Goal: Transaction & Acquisition: Purchase product/service

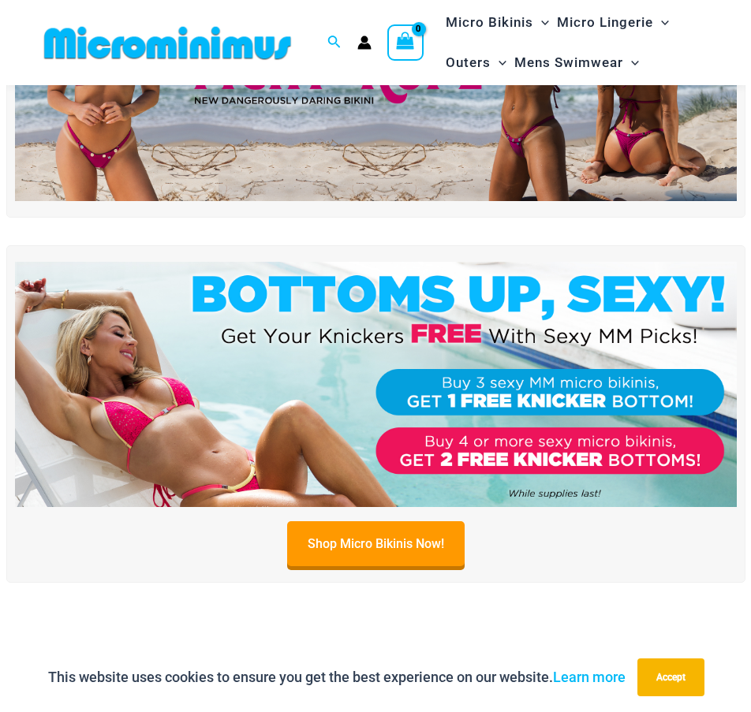
scroll to position [224, 0]
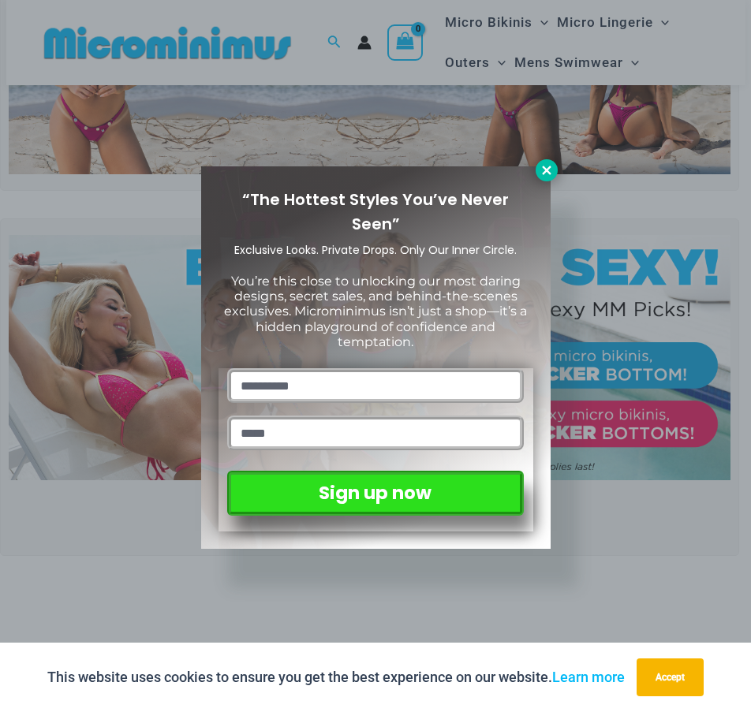
click at [550, 170] on icon at bounding box center [546, 170] width 14 height 14
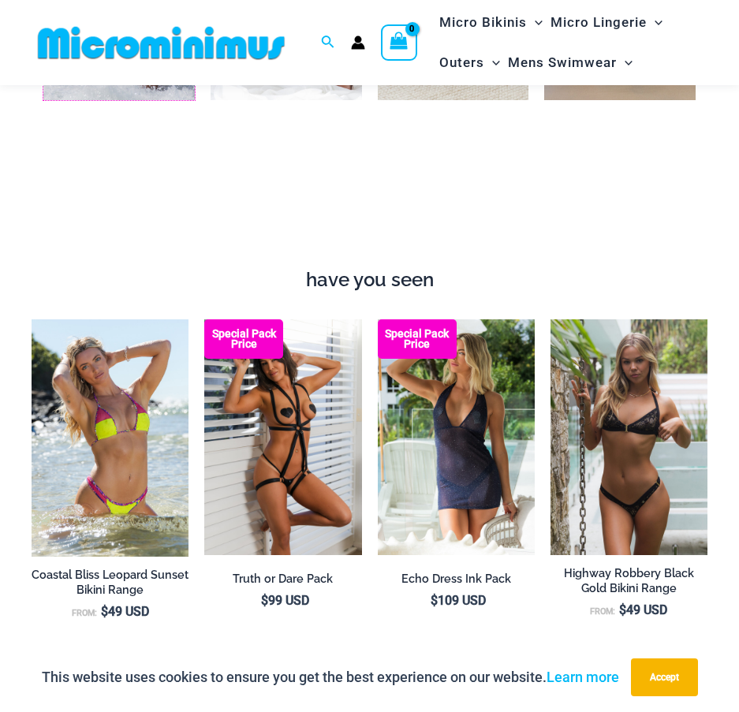
scroll to position [1389, 0]
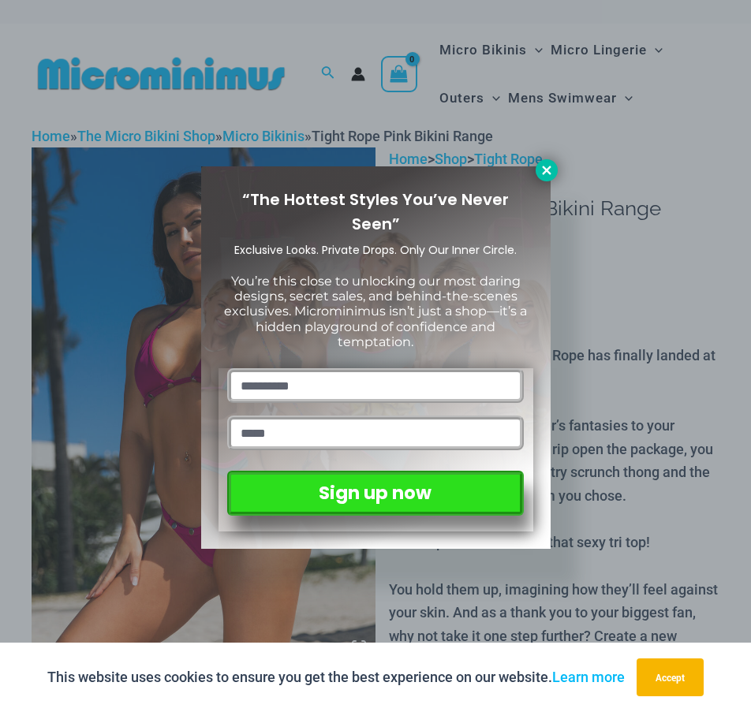
click at [545, 159] on button at bounding box center [546, 170] width 22 height 22
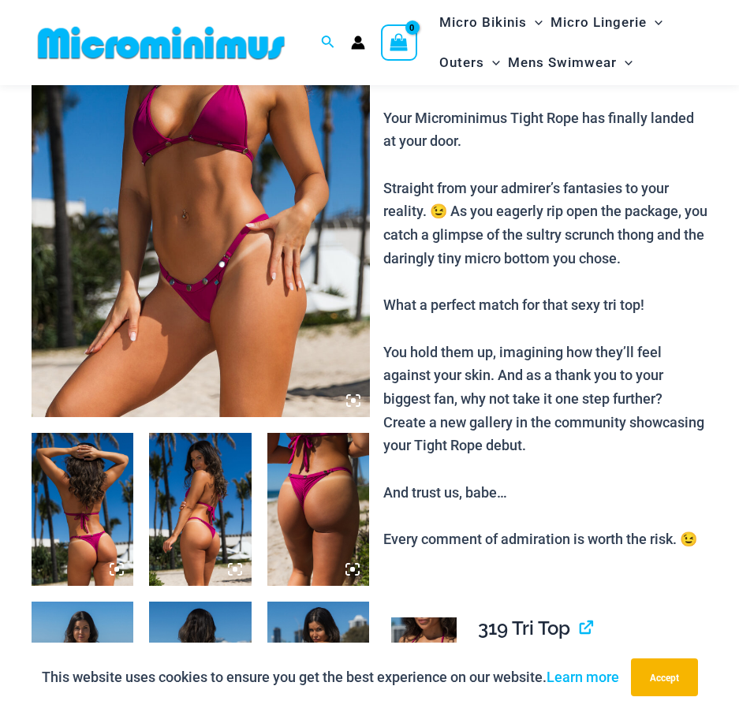
scroll to position [224, 0]
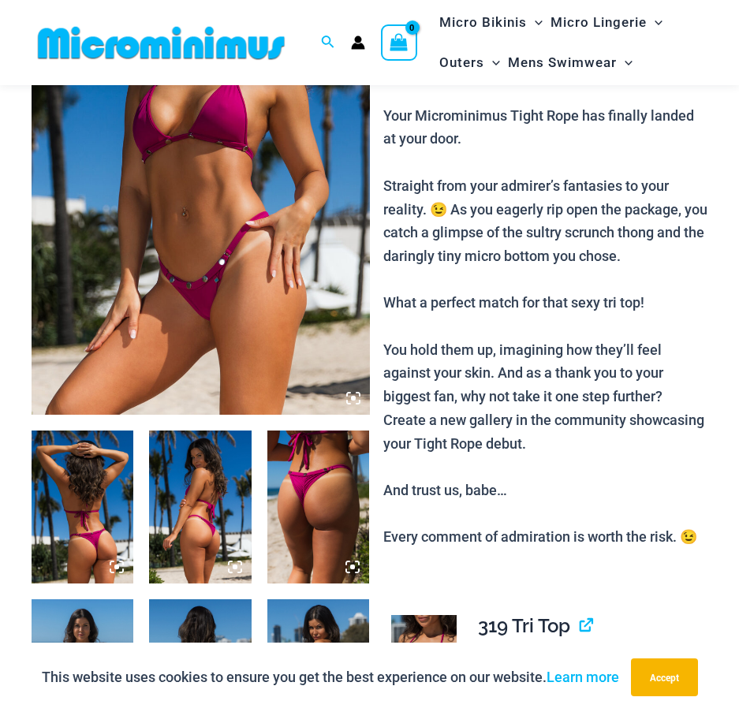
click at [315, 532] on img at bounding box center [318, 506] width 102 height 153
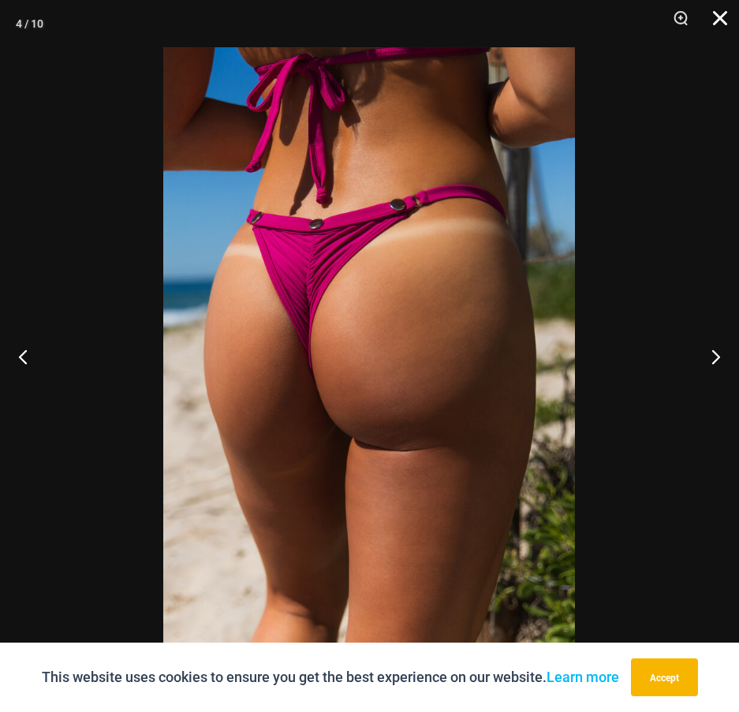
click at [718, 20] on button "Close" at bounding box center [714, 23] width 39 height 47
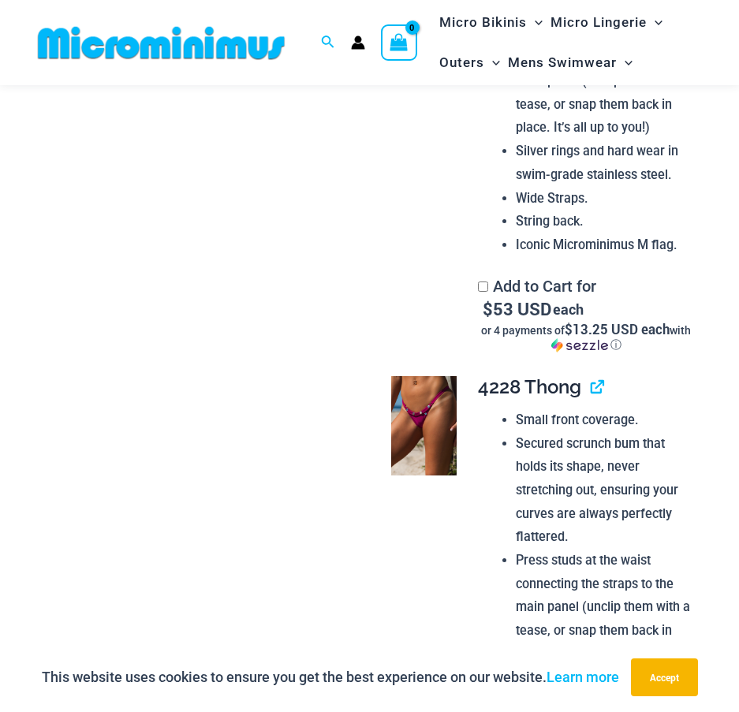
scroll to position [1722, 0]
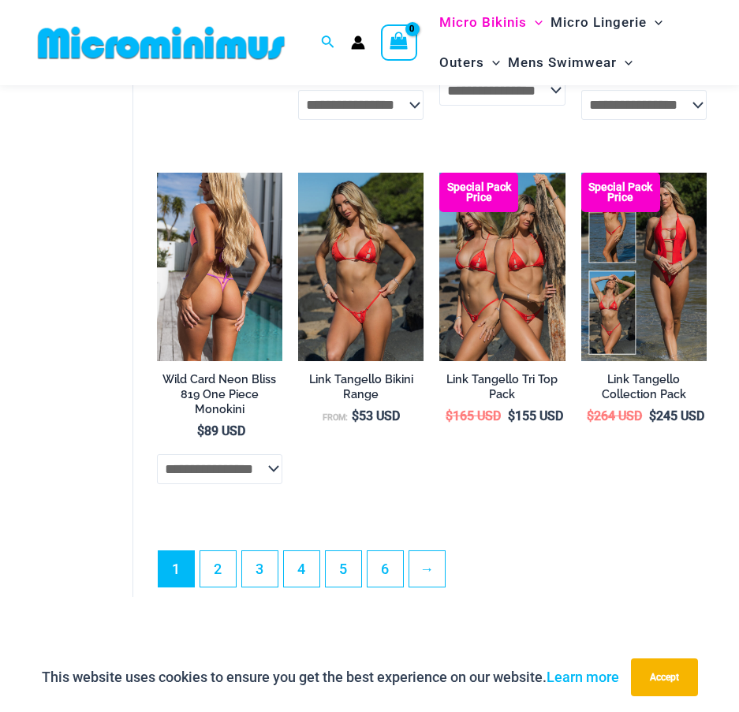
scroll to position [3139, 0]
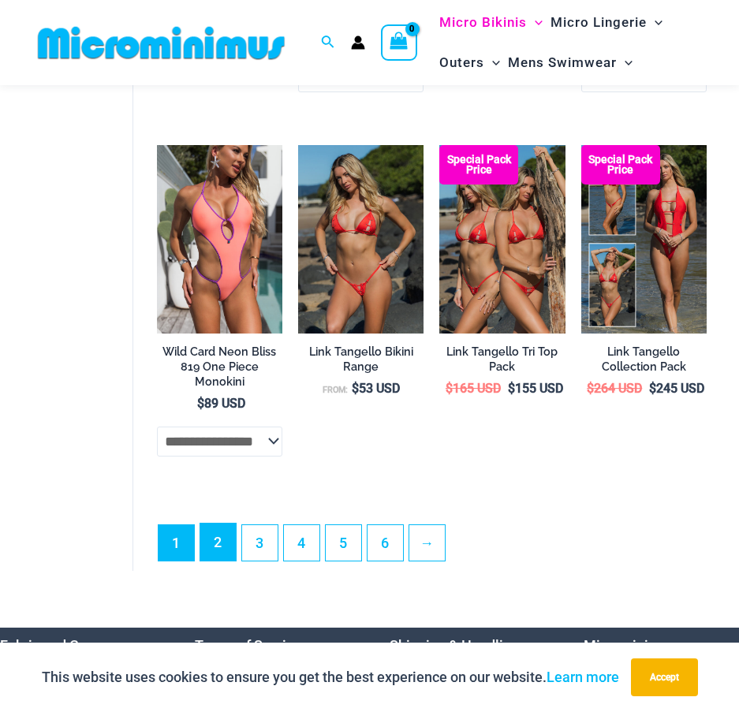
click at [233, 561] on link "2" at bounding box center [217, 542] width 35 height 37
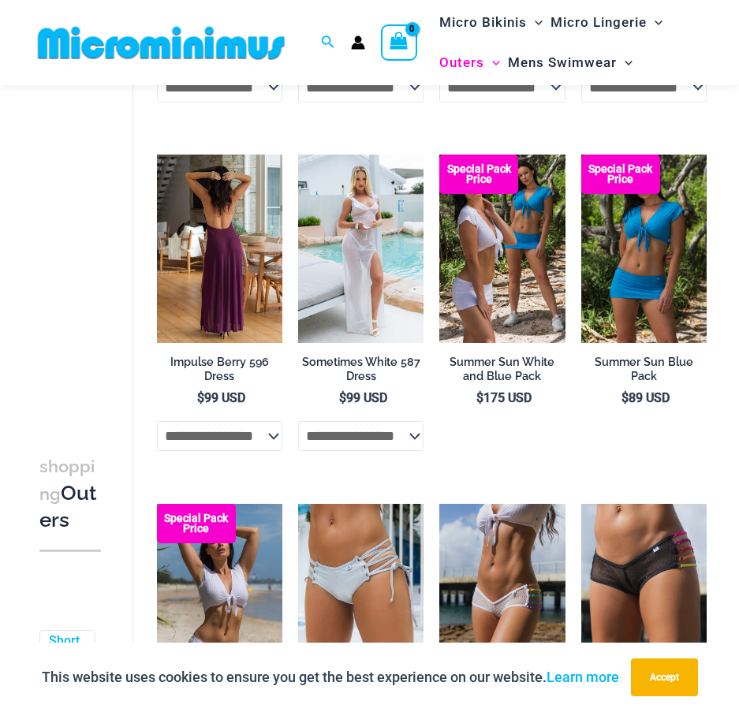
scroll to position [2587, 0]
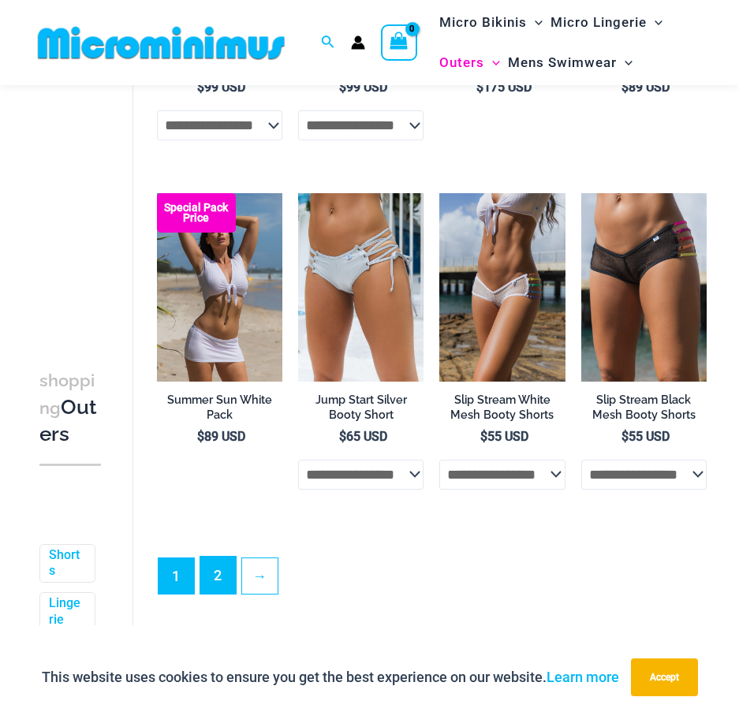
click at [210, 594] on link "2" at bounding box center [217, 575] width 35 height 37
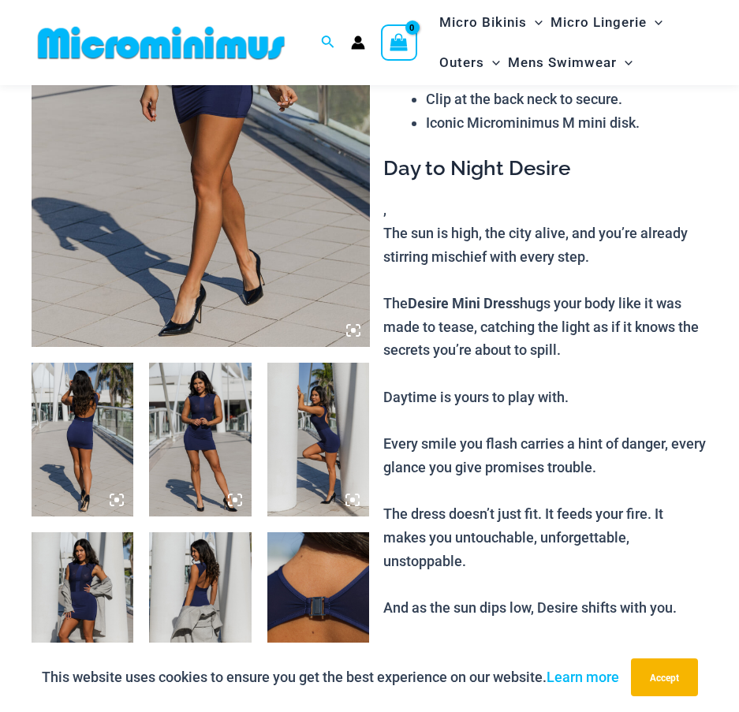
scroll to position [303, 0]
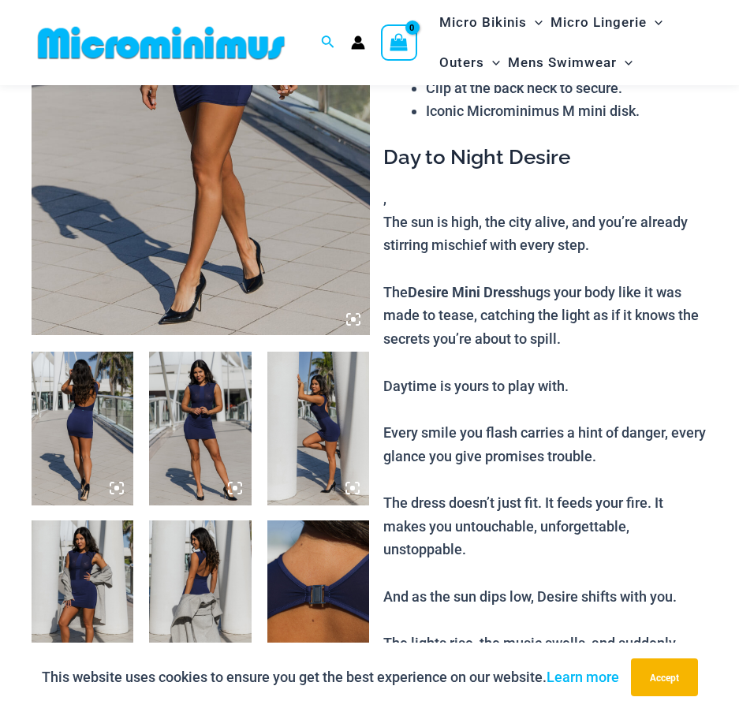
click at [322, 424] on img at bounding box center [318, 428] width 102 height 153
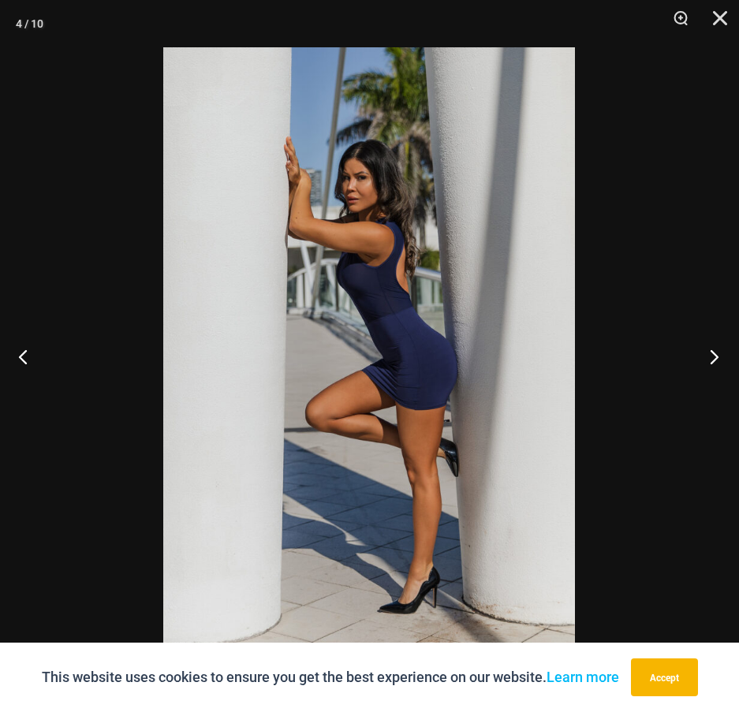
click at [691, 364] on button "Next" at bounding box center [709, 356] width 59 height 79
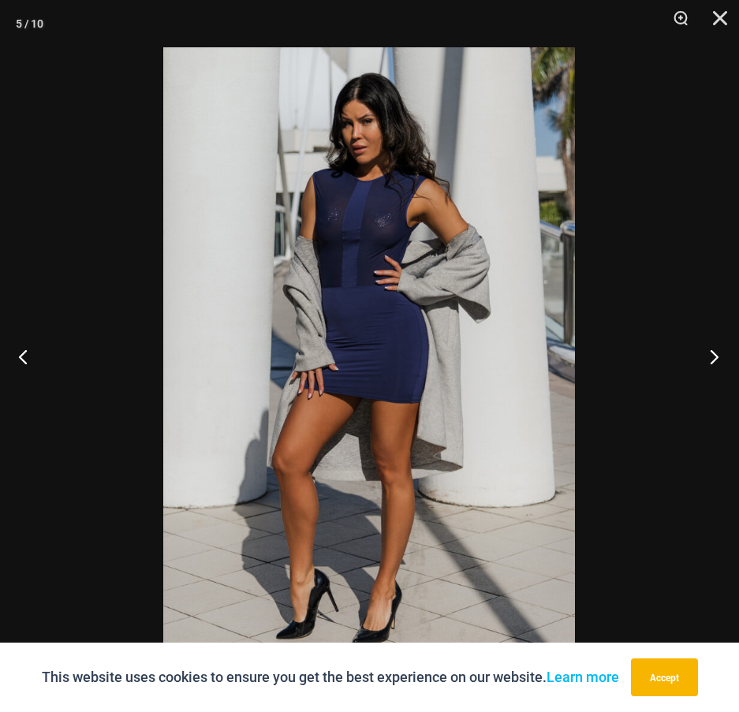
click at [691, 364] on button "Next" at bounding box center [709, 356] width 59 height 79
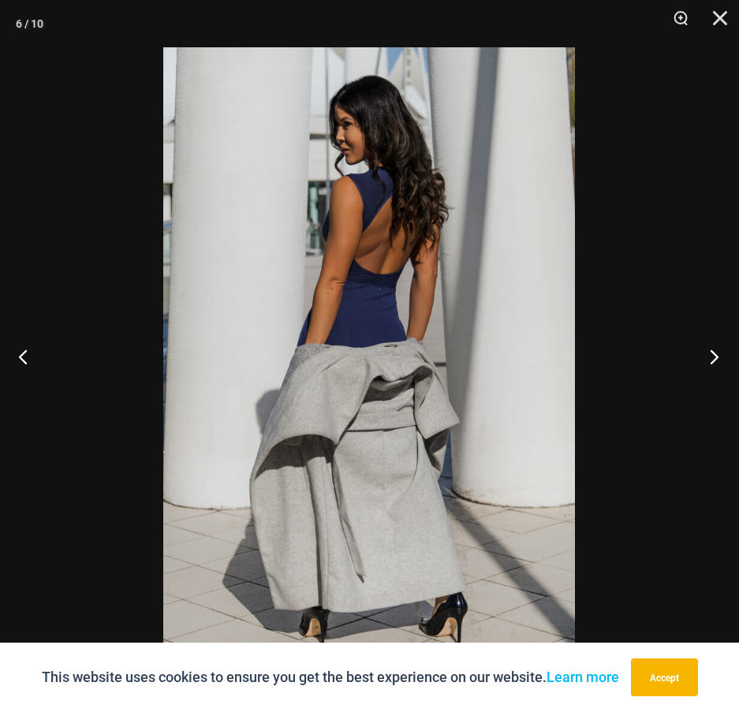
click at [691, 365] on button "Next" at bounding box center [709, 356] width 59 height 79
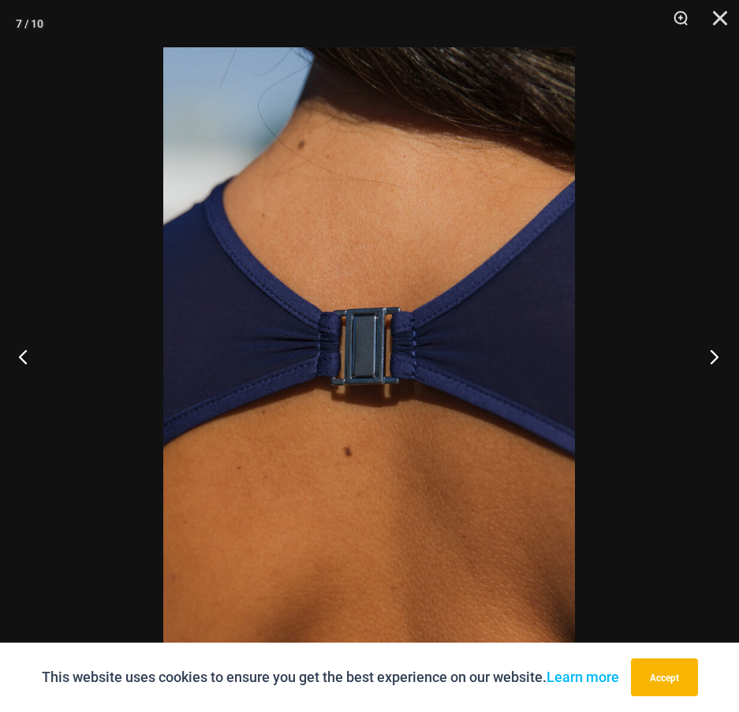
click at [691, 365] on button "Next" at bounding box center [709, 356] width 59 height 79
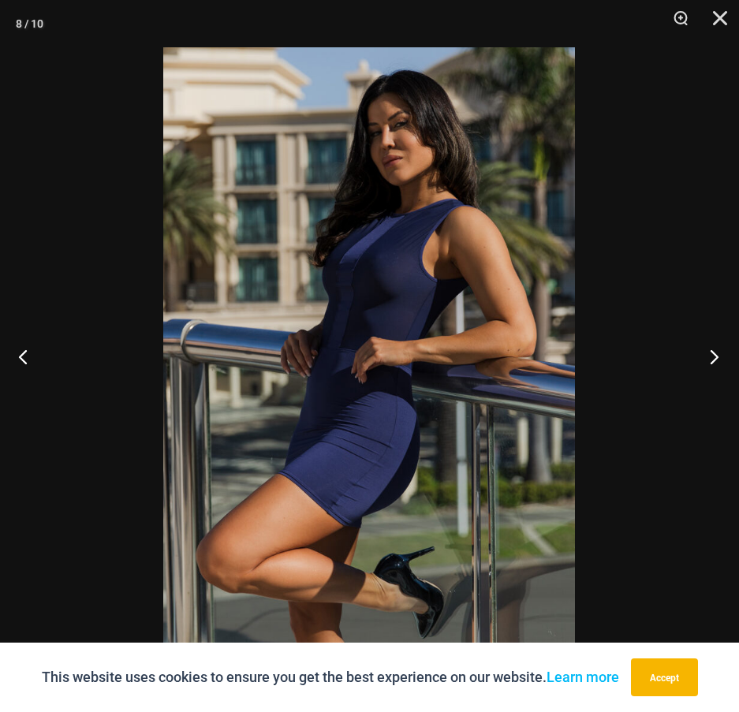
click at [691, 365] on button "Next" at bounding box center [709, 356] width 59 height 79
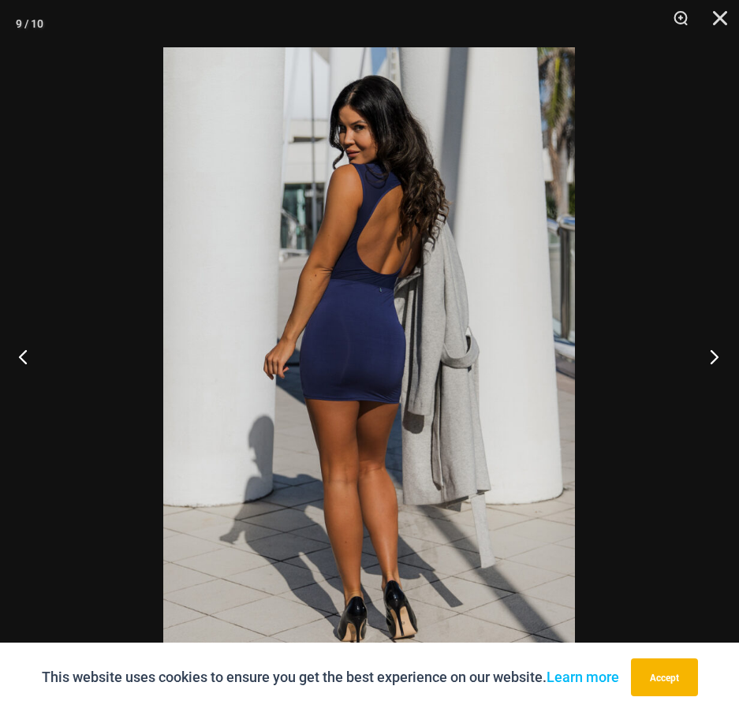
click at [691, 365] on button "Next" at bounding box center [709, 356] width 59 height 79
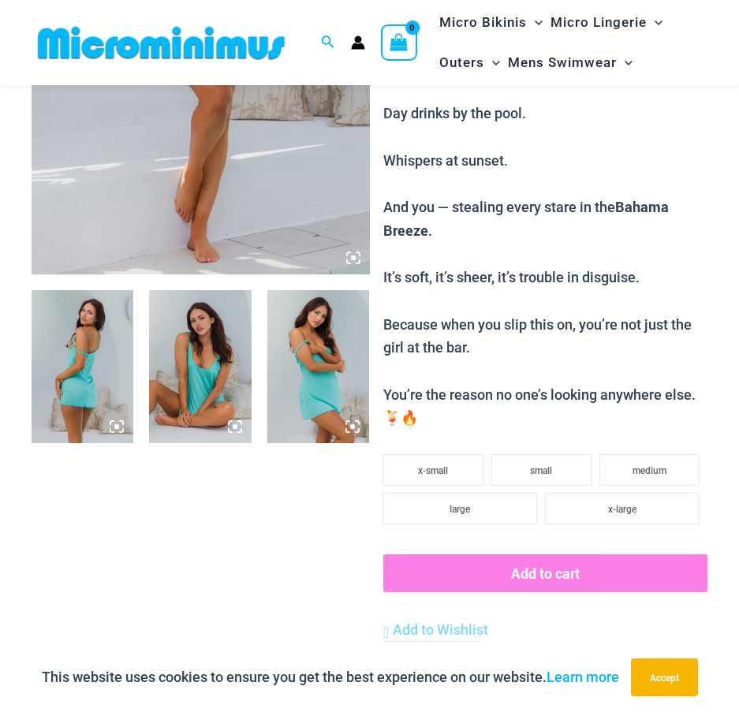
scroll to position [460, 0]
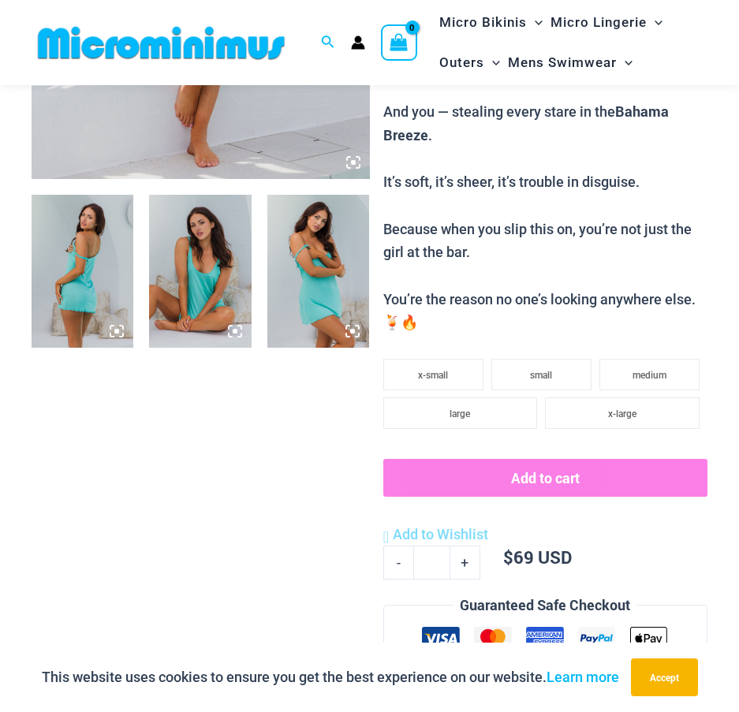
click at [110, 252] on img at bounding box center [83, 271] width 102 height 153
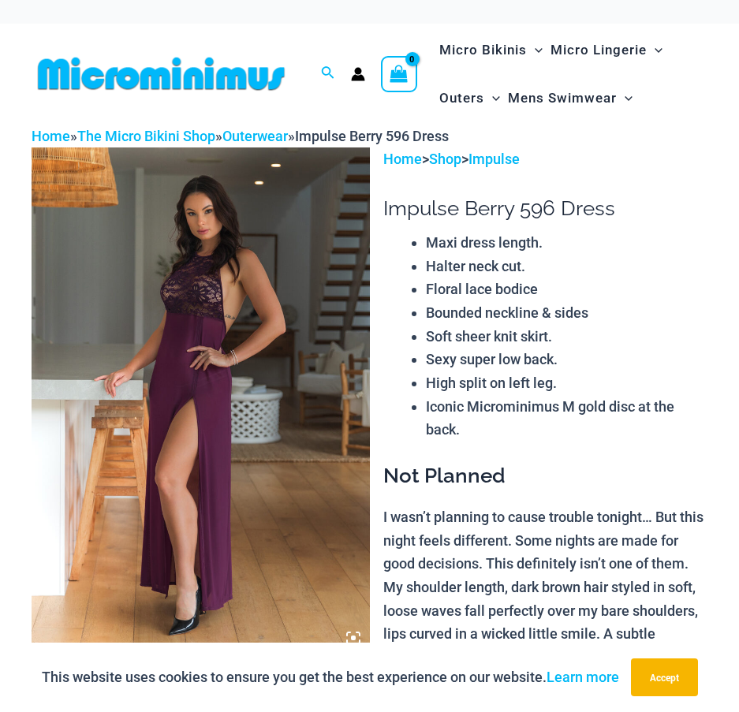
click at [290, 352] on img at bounding box center [201, 400] width 338 height 507
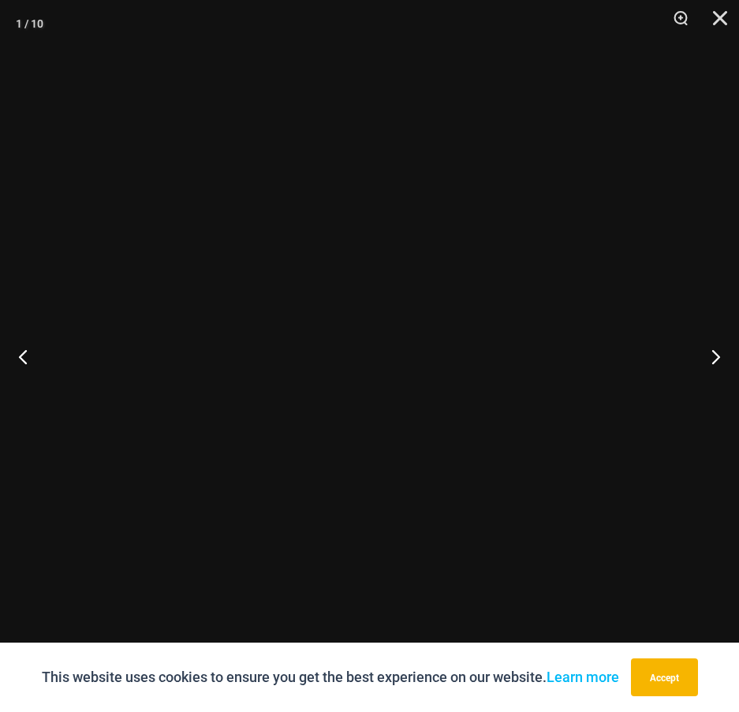
scroll to position [457, 0]
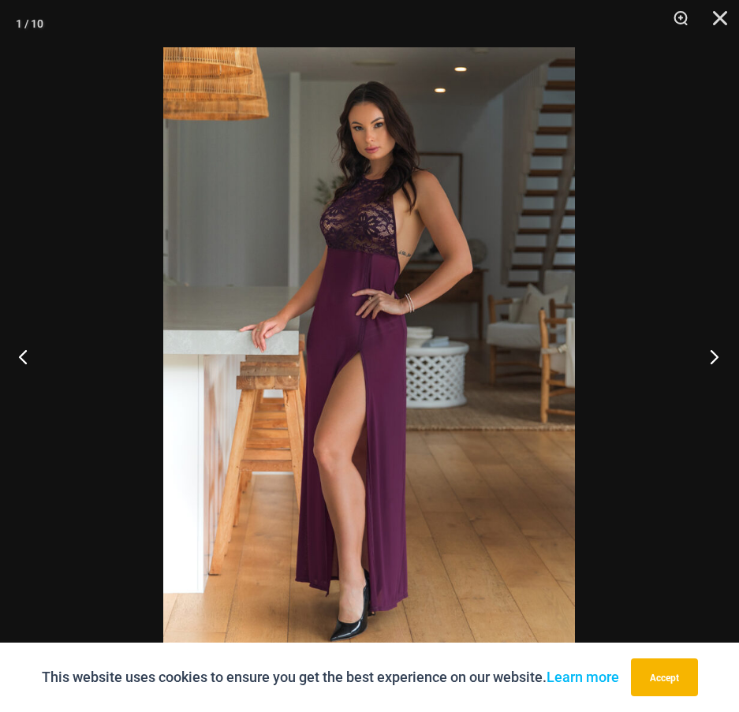
click at [706, 363] on button "Next" at bounding box center [709, 356] width 59 height 79
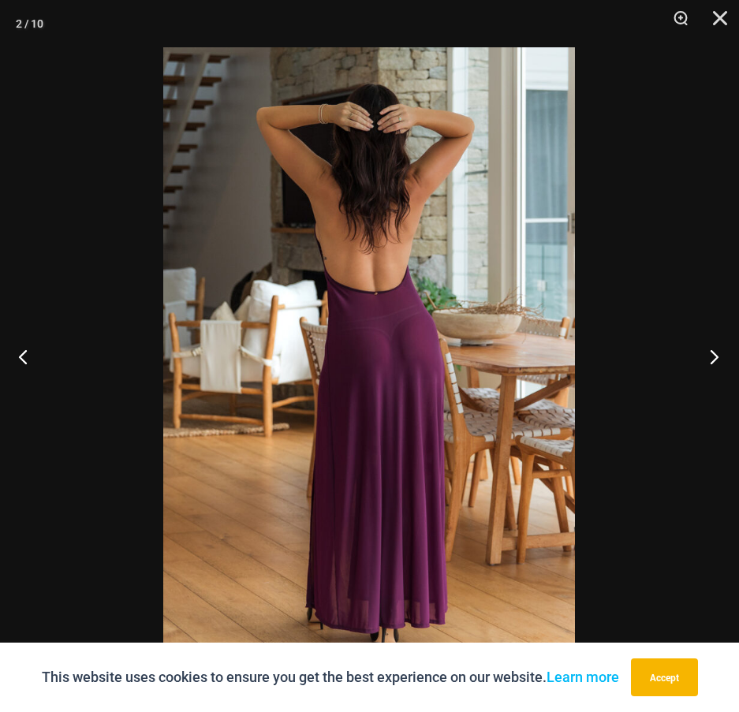
click at [704, 362] on button "Next" at bounding box center [709, 356] width 59 height 79
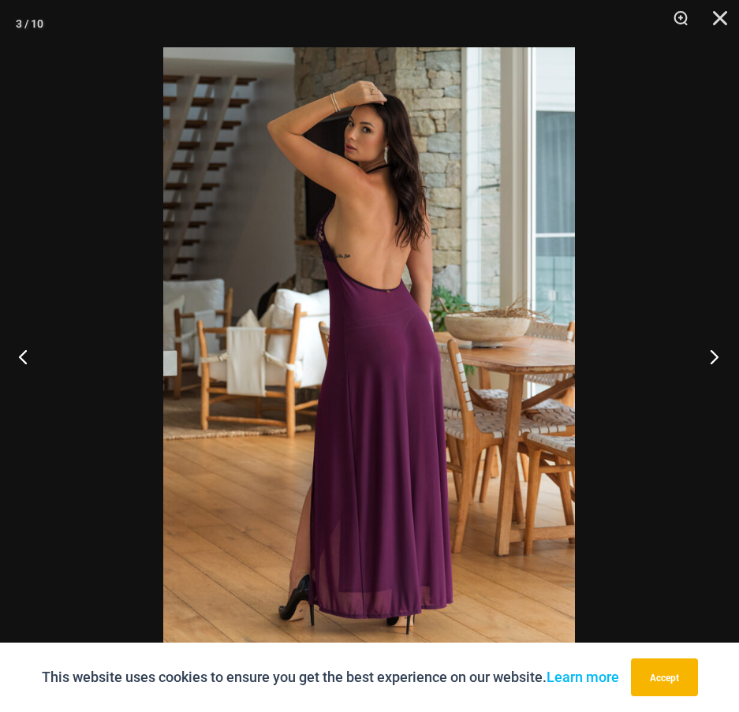
click at [702, 362] on button "Next" at bounding box center [709, 356] width 59 height 79
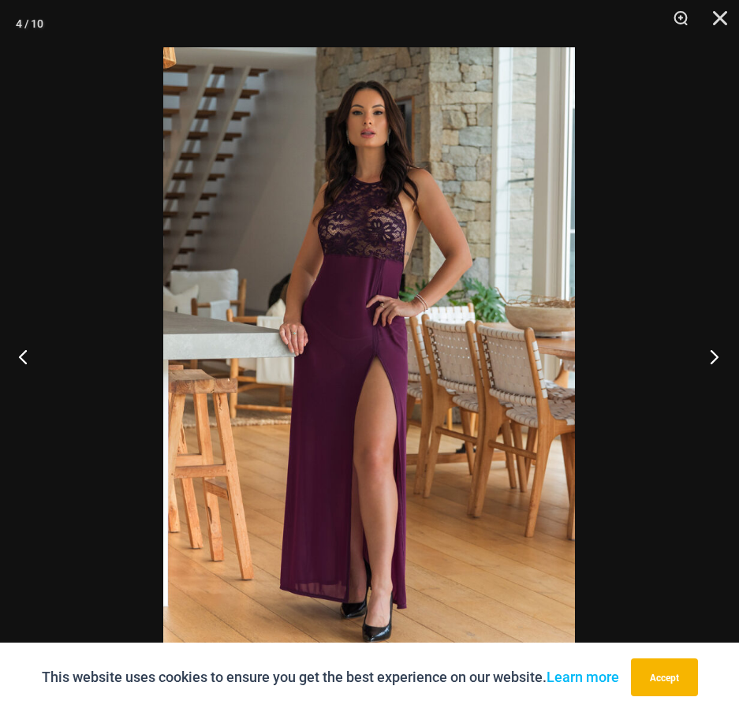
click at [702, 362] on button "Next" at bounding box center [709, 356] width 59 height 79
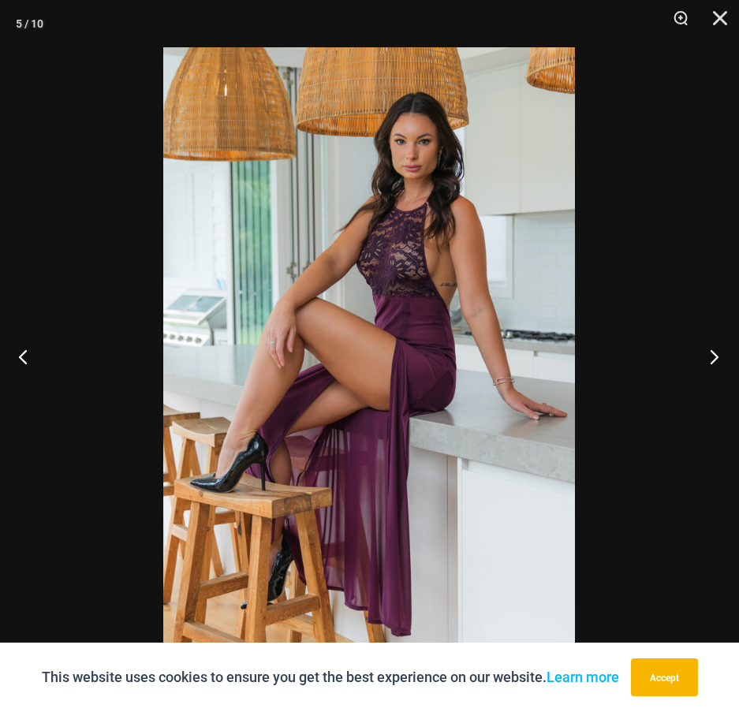
click at [702, 361] on button "Next" at bounding box center [709, 356] width 59 height 79
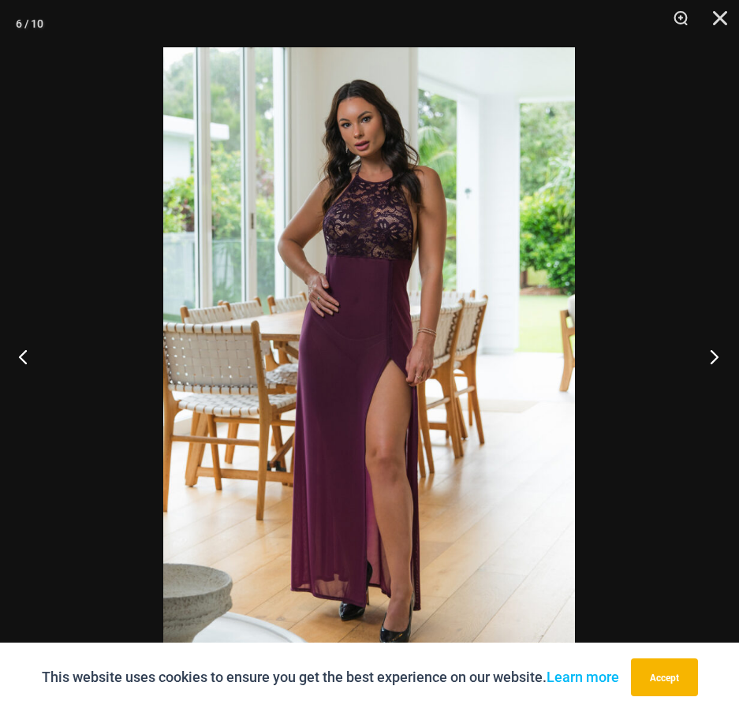
click at [702, 361] on button "Next" at bounding box center [709, 356] width 59 height 79
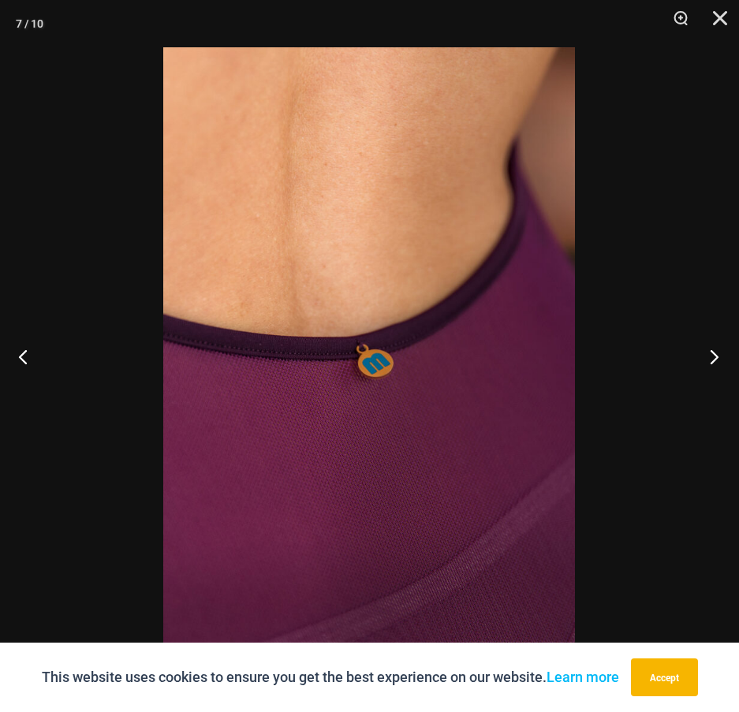
click at [702, 361] on button "Next" at bounding box center [709, 356] width 59 height 79
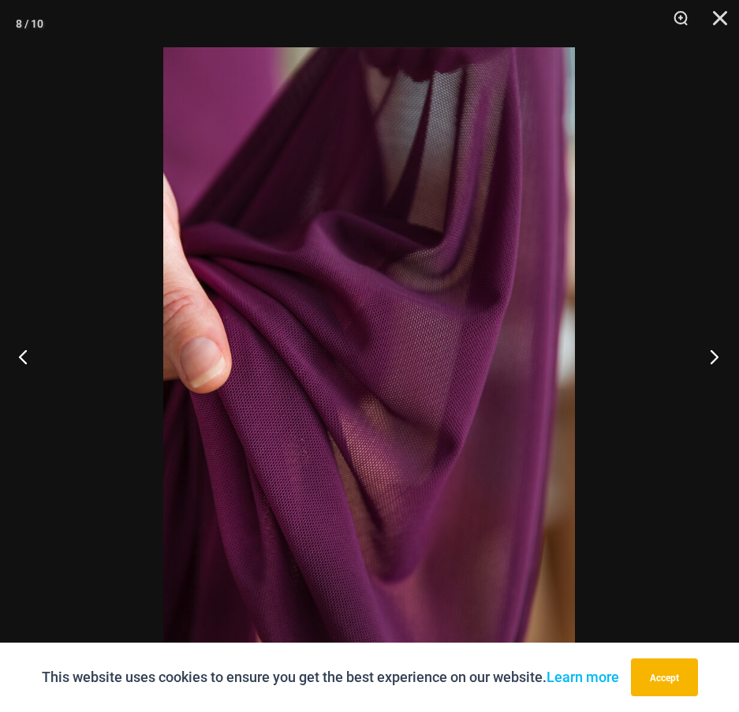
click at [706, 357] on button "Next" at bounding box center [709, 356] width 59 height 79
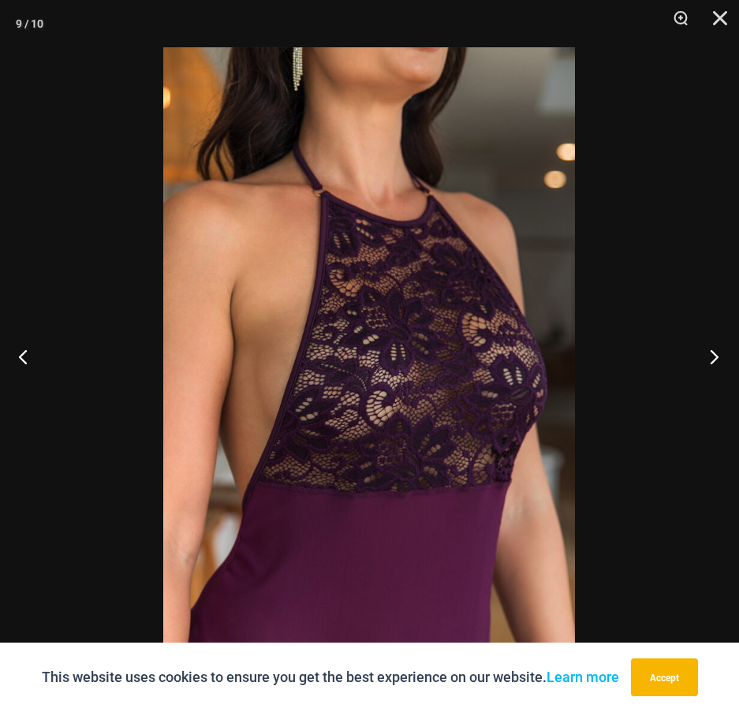
click at [706, 357] on button "Next" at bounding box center [709, 356] width 59 height 79
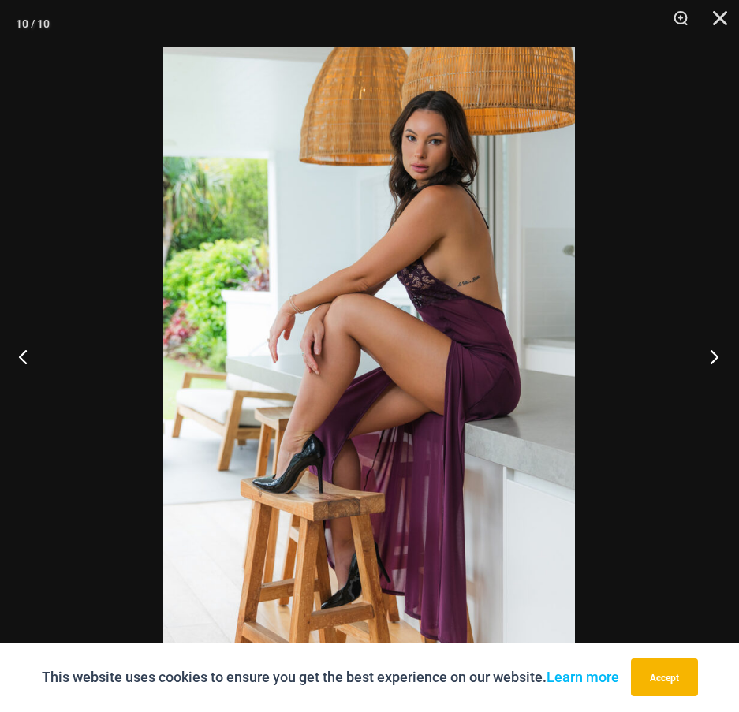
click at [706, 357] on button "Next" at bounding box center [709, 356] width 59 height 79
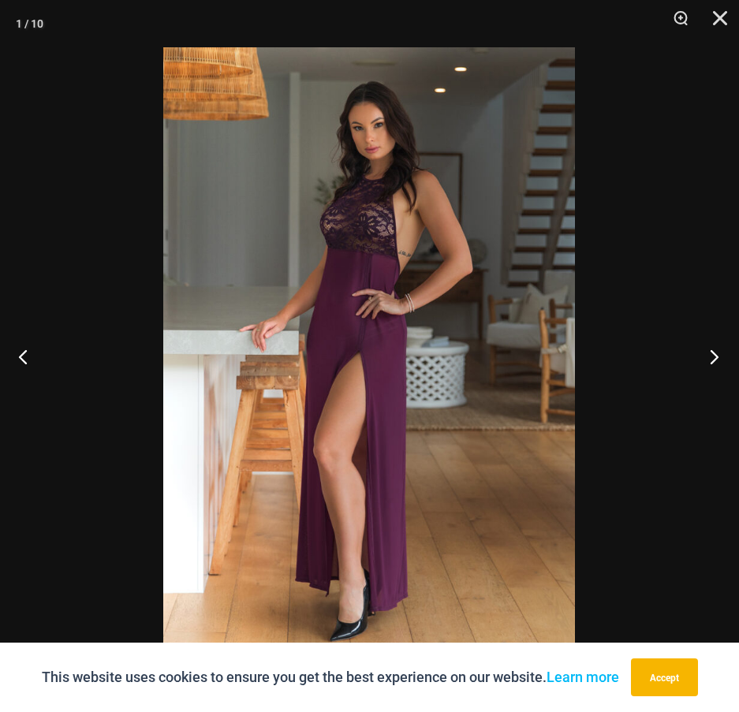
click at [706, 357] on button "Next" at bounding box center [709, 356] width 59 height 79
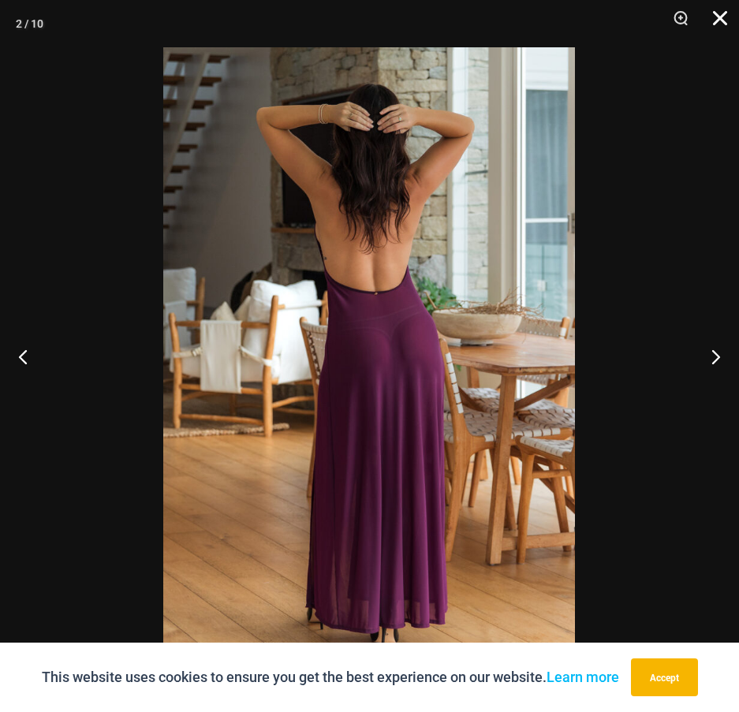
click at [721, 14] on button "Close" at bounding box center [714, 23] width 39 height 47
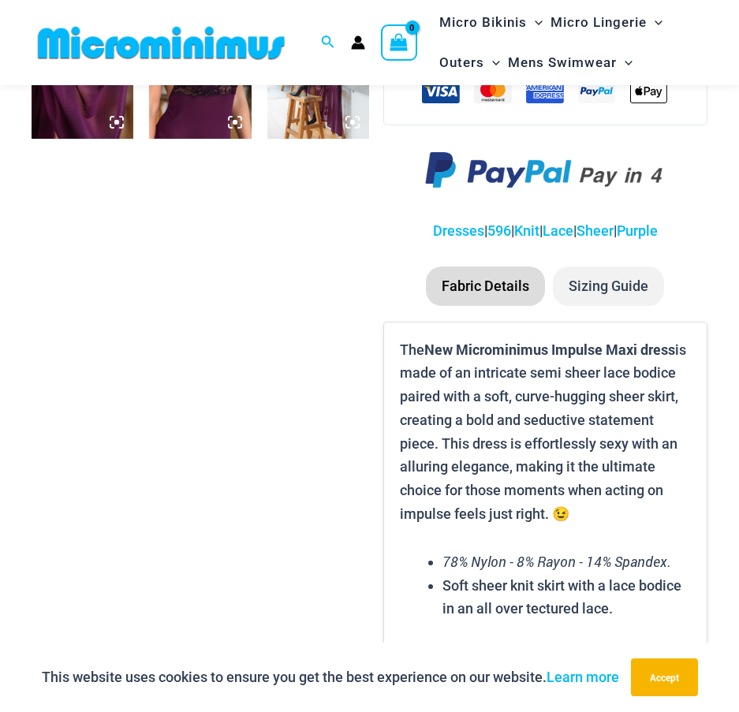
scroll to position [1009, 0]
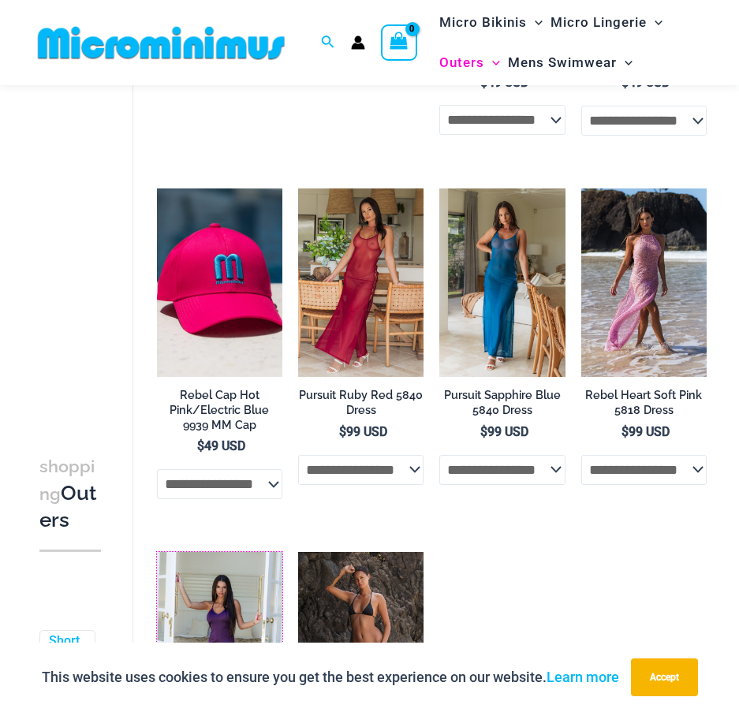
scroll to position [1328, 0]
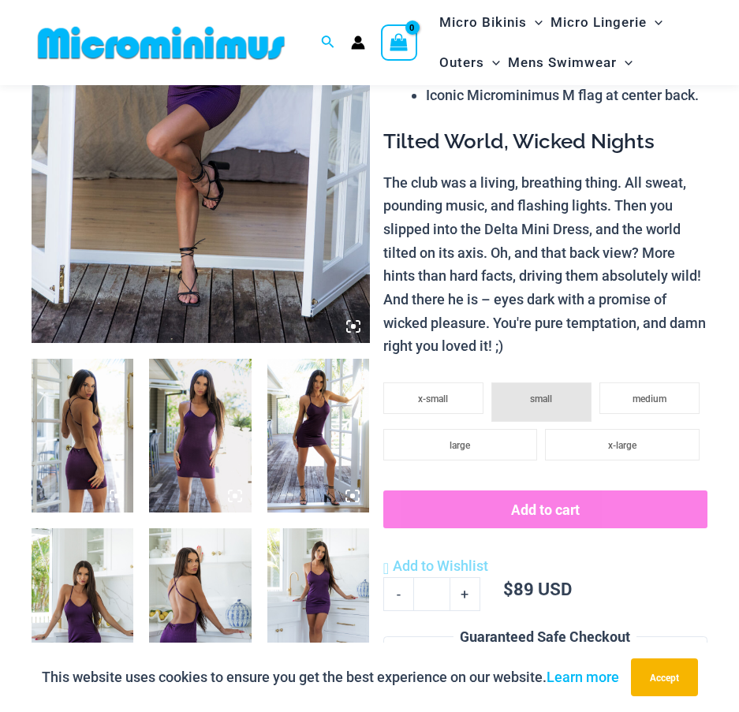
scroll to position [299, 0]
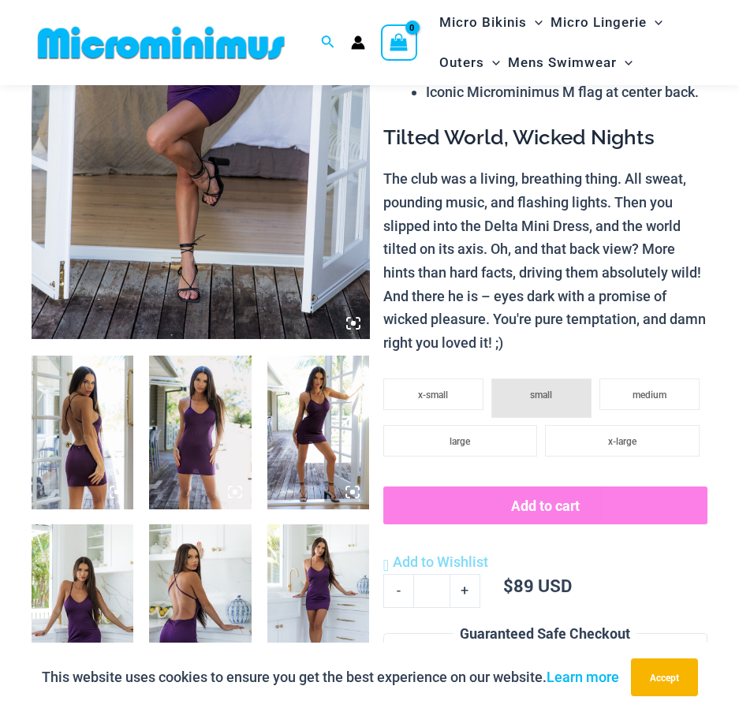
click at [296, 427] on img at bounding box center [318, 432] width 102 height 153
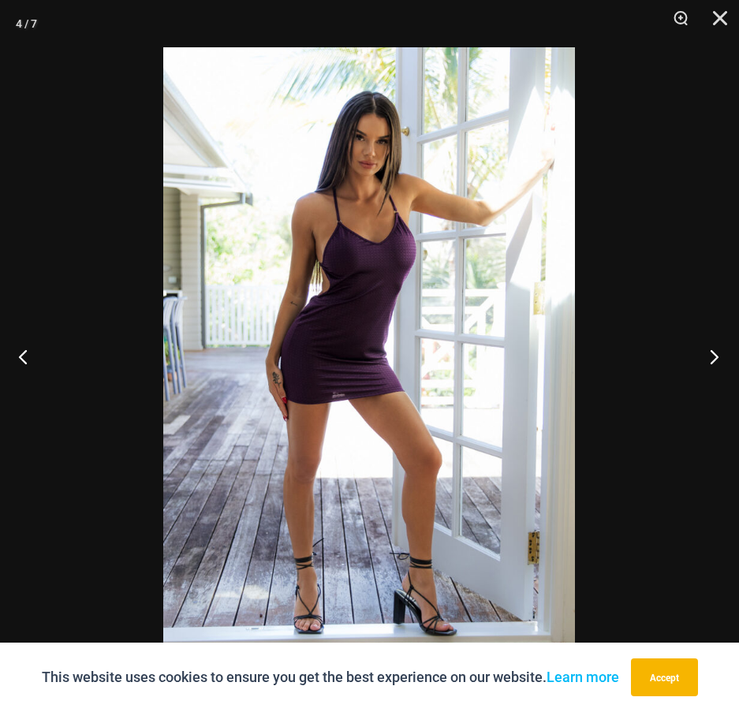
click at [693, 350] on button "Next" at bounding box center [709, 356] width 59 height 79
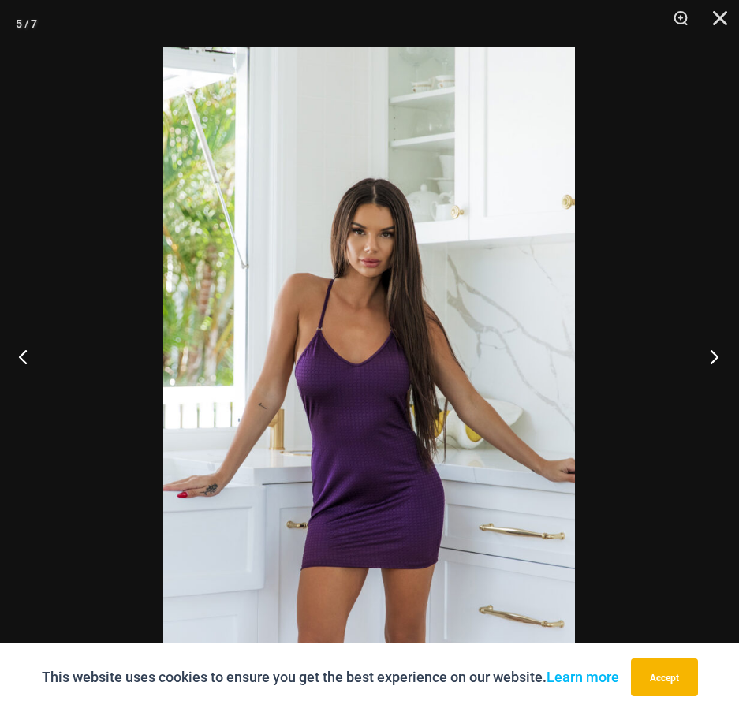
click at [702, 361] on button "Next" at bounding box center [709, 356] width 59 height 79
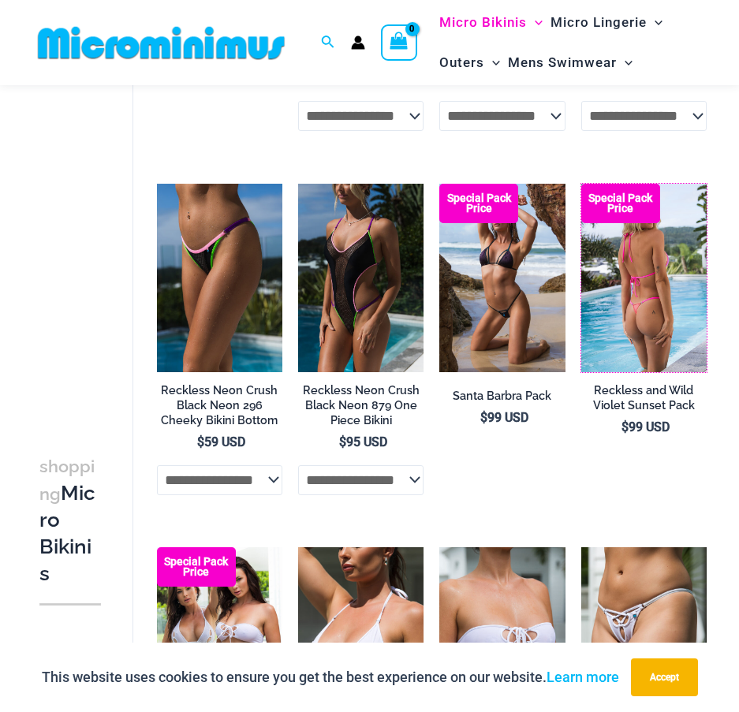
scroll to position [2509, 0]
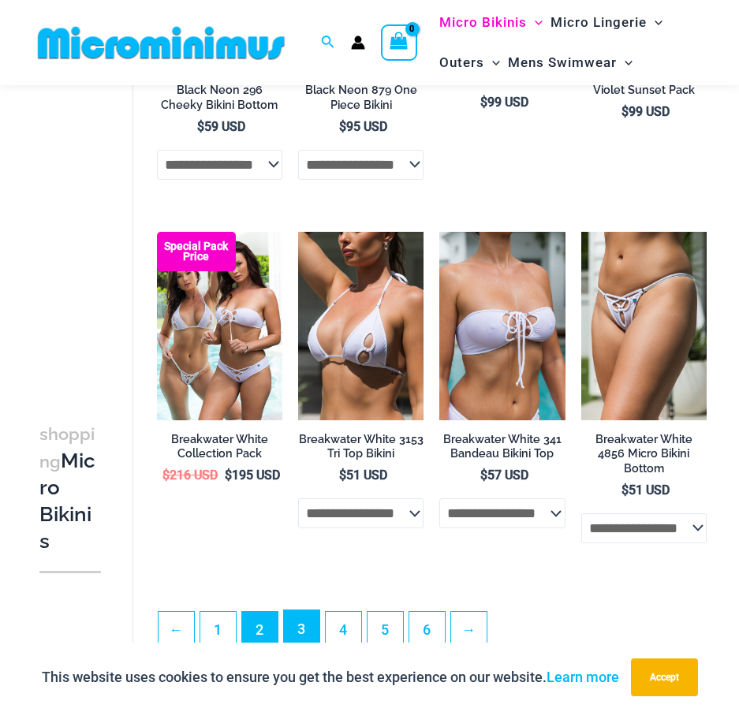
click at [306, 626] on link "3" at bounding box center [301, 628] width 35 height 37
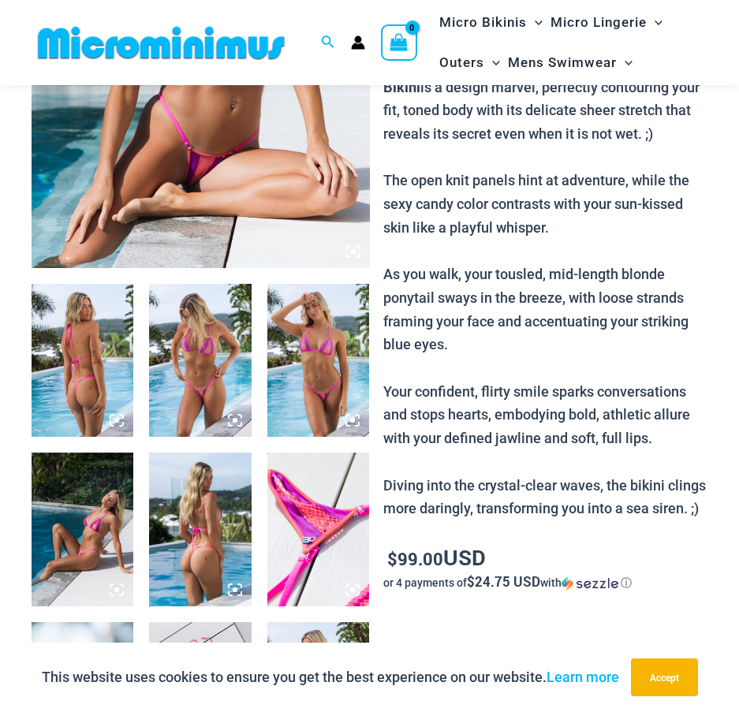
scroll to position [378, 0]
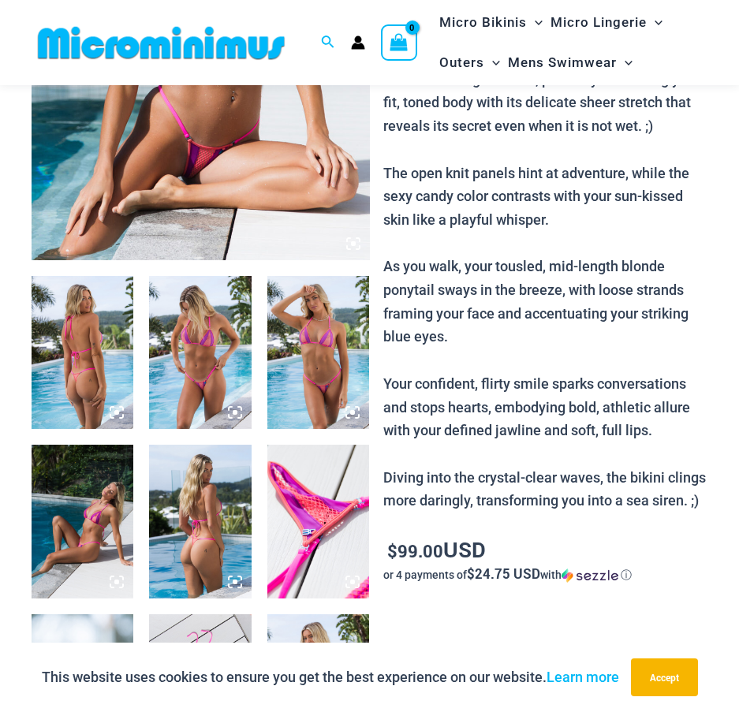
click at [147, 337] on div at bounding box center [201, 259] width 338 height 1013
click at [120, 356] on img at bounding box center [83, 352] width 102 height 153
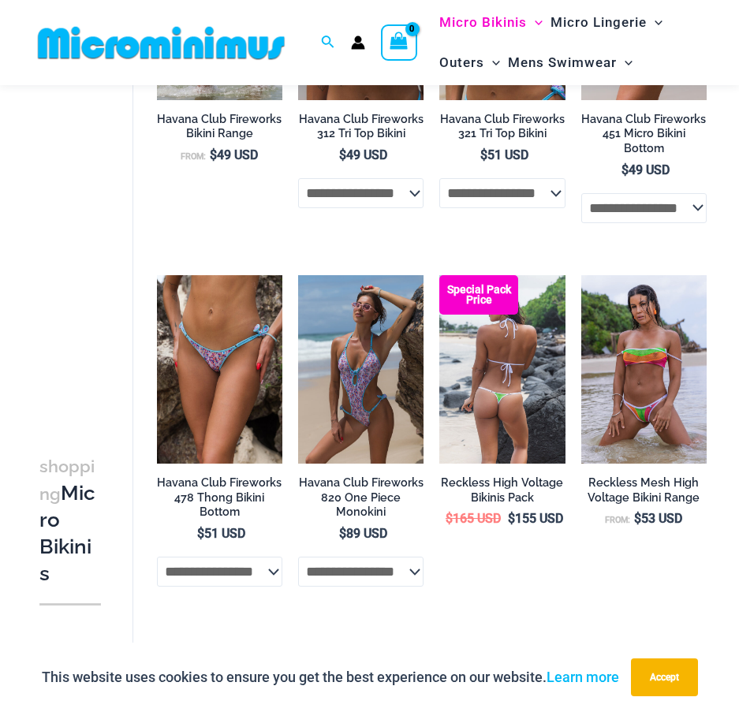
scroll to position [2589, 0]
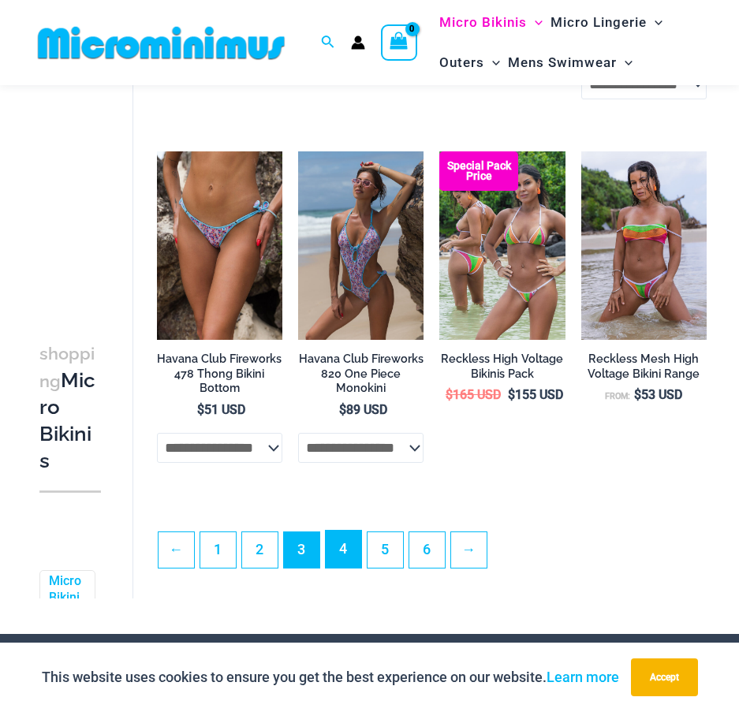
click at [339, 535] on link "4" at bounding box center [343, 549] width 35 height 37
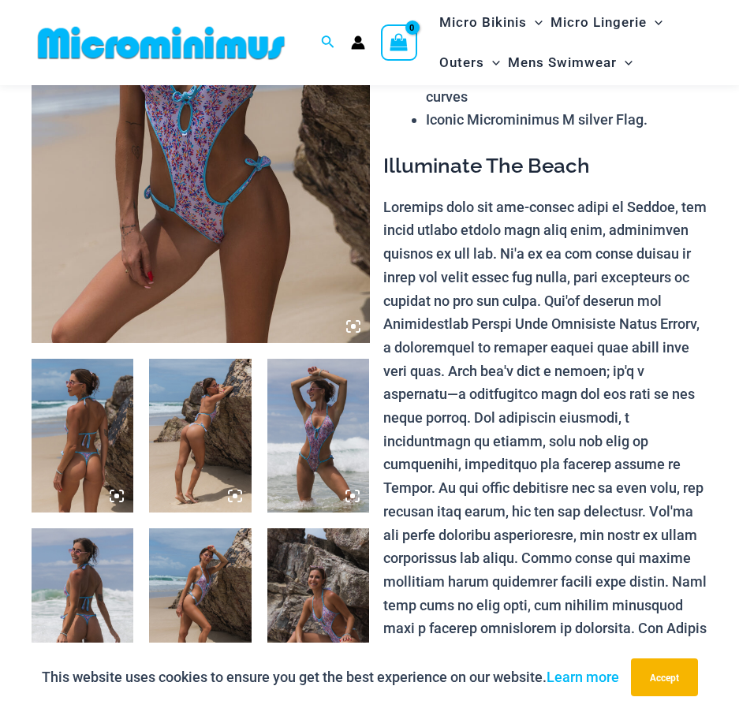
scroll to position [299, 0]
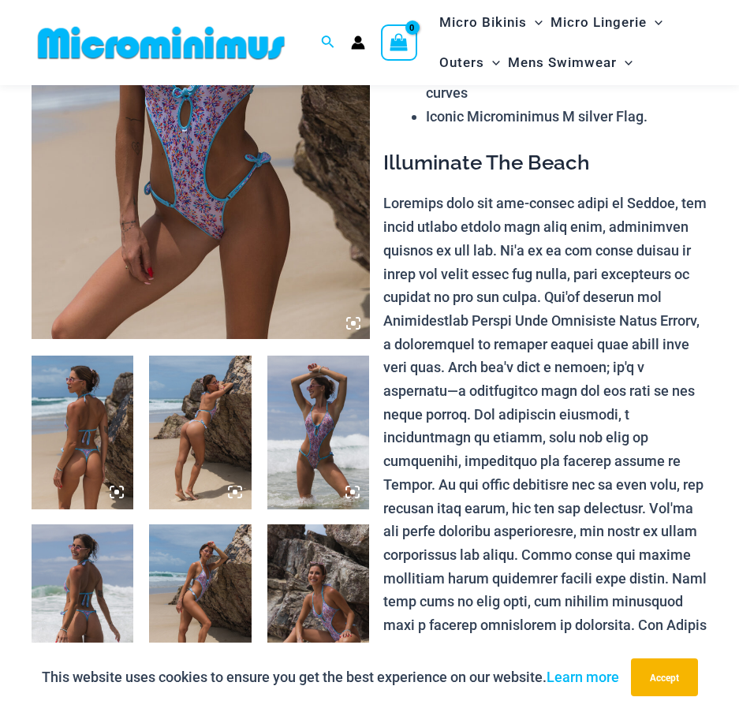
click at [218, 479] on img at bounding box center [200, 432] width 102 height 153
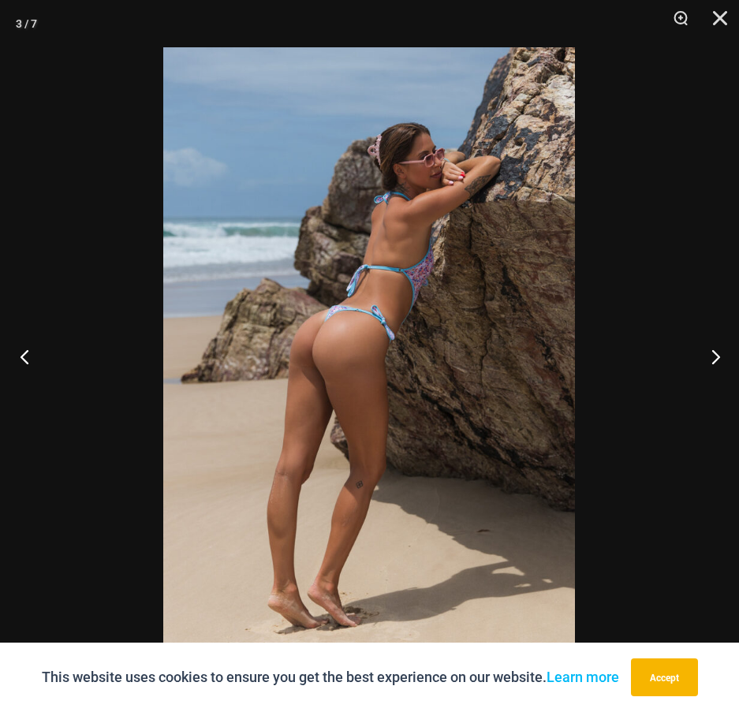
click at [19, 340] on button "Previous" at bounding box center [29, 356] width 59 height 79
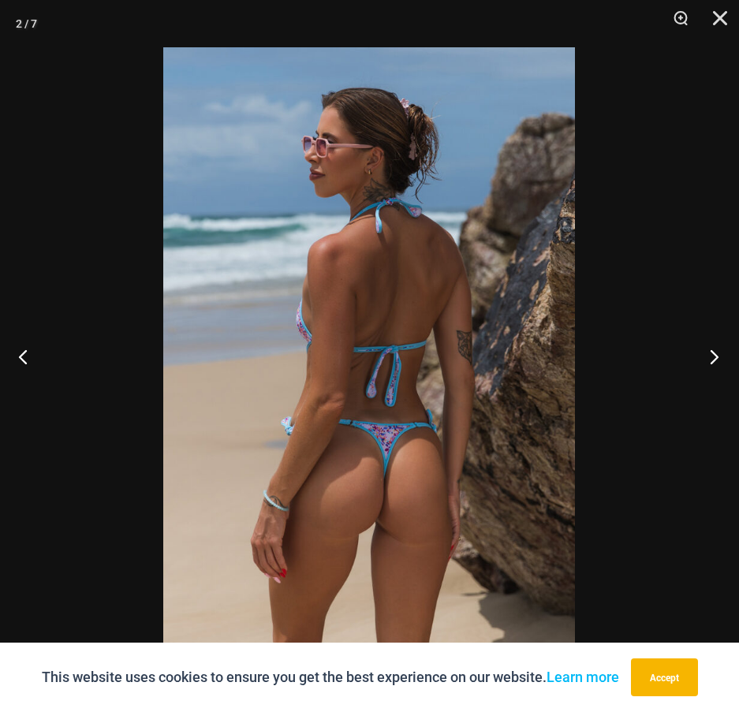
click at [710, 358] on button "Next" at bounding box center [709, 356] width 59 height 79
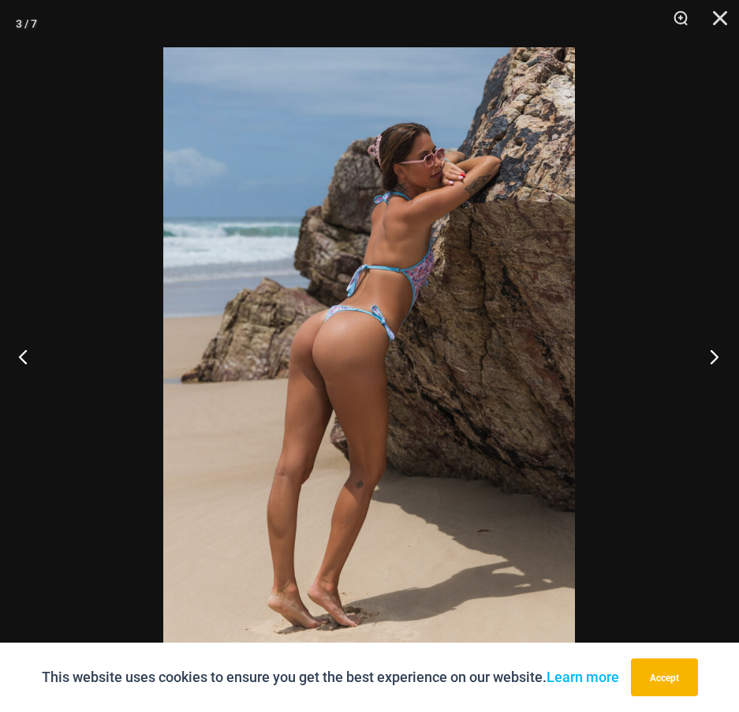
click at [709, 358] on button "Next" at bounding box center [709, 356] width 59 height 79
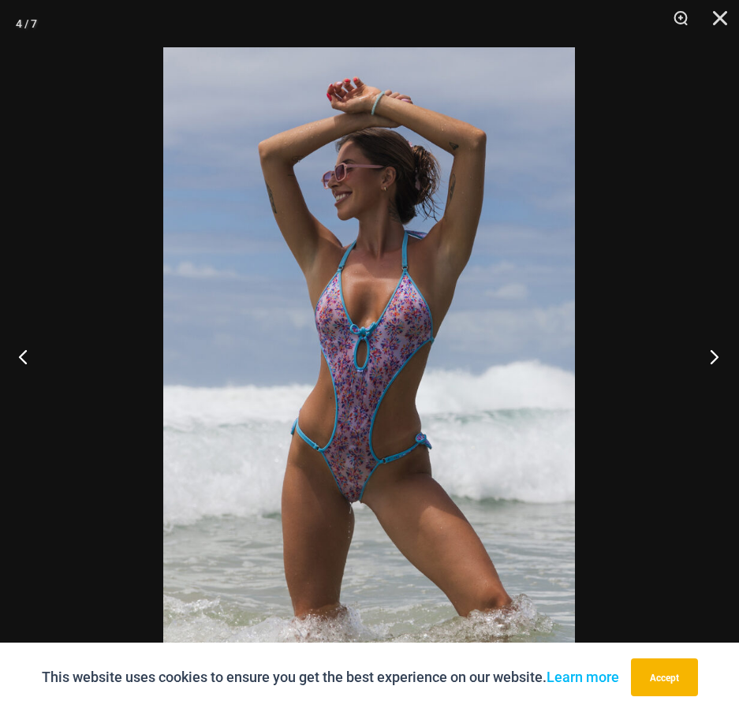
click at [710, 358] on button "Next" at bounding box center [709, 356] width 59 height 79
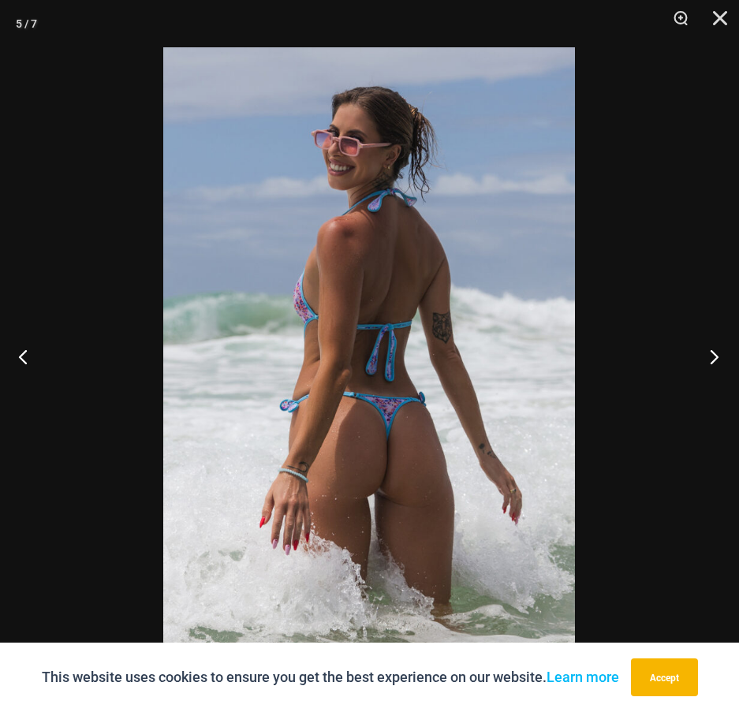
click at [710, 358] on button "Next" at bounding box center [709, 356] width 59 height 79
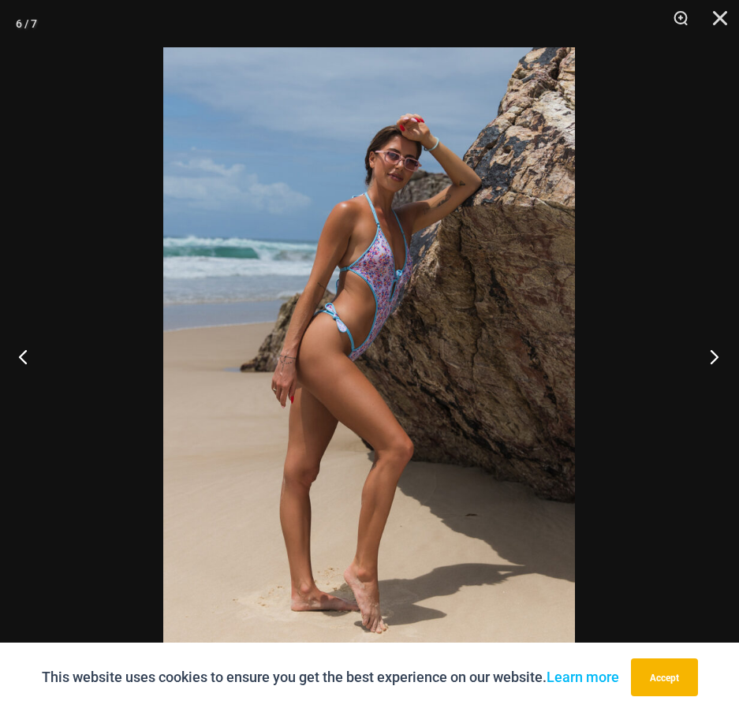
click at [710, 358] on button "Next" at bounding box center [709, 356] width 59 height 79
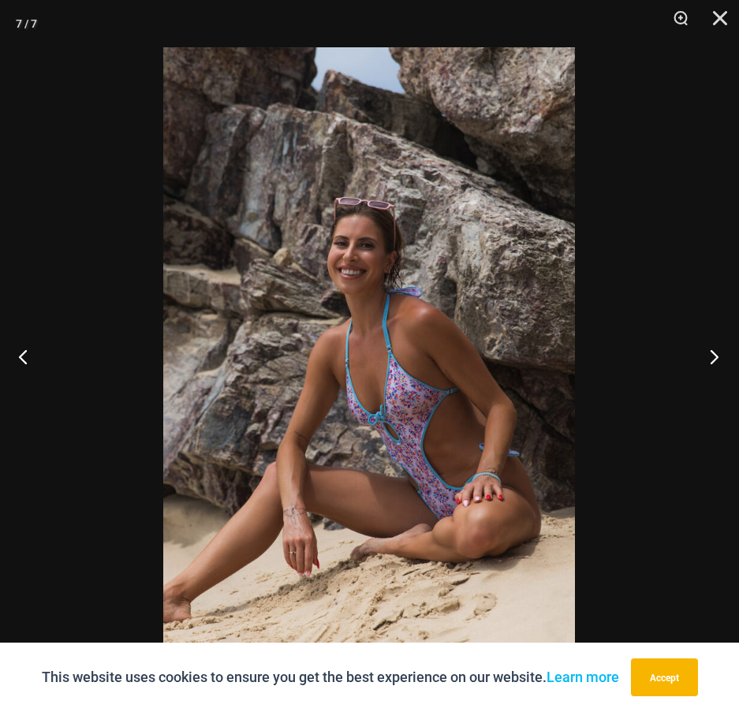
click at [710, 358] on button "Next" at bounding box center [709, 356] width 59 height 79
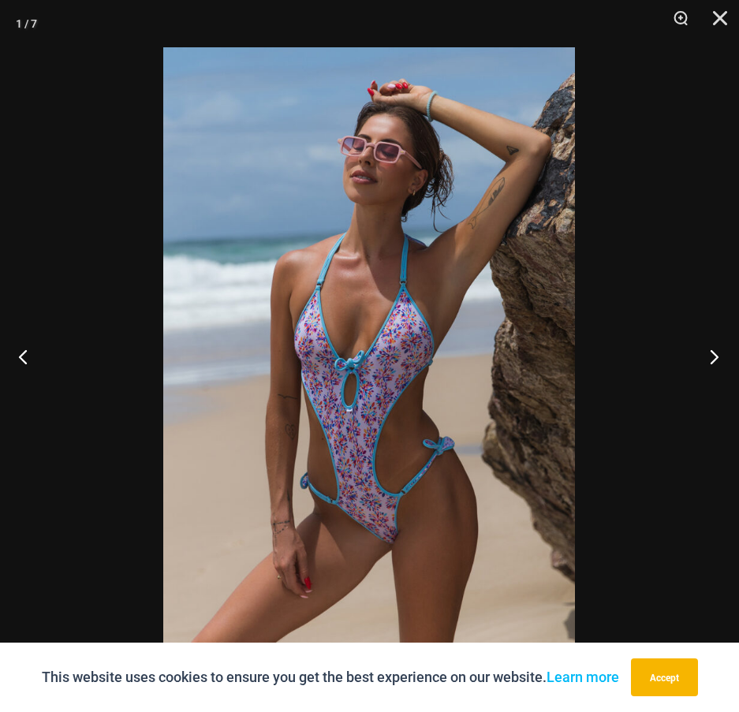
click at [710, 355] on button "Next" at bounding box center [709, 356] width 59 height 79
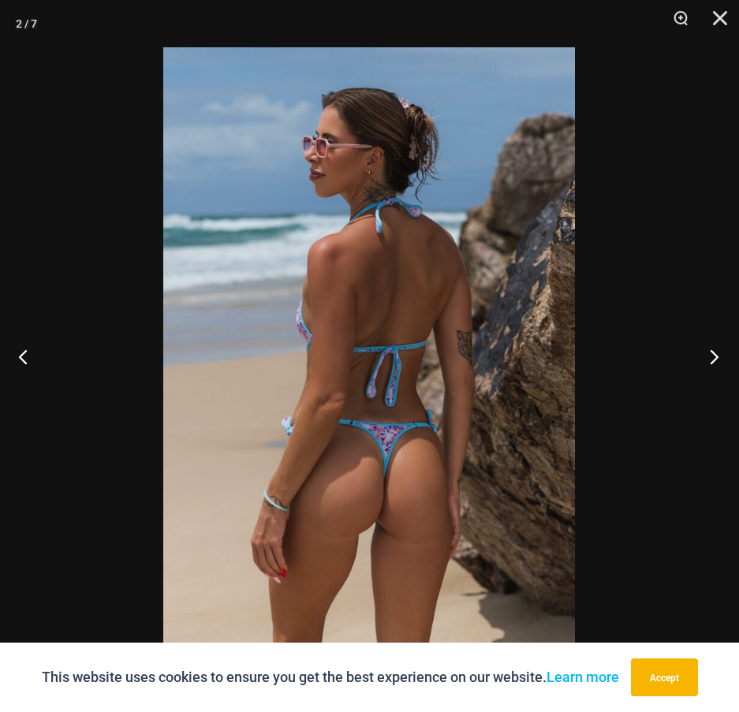
click at [710, 355] on button "Next" at bounding box center [709, 356] width 59 height 79
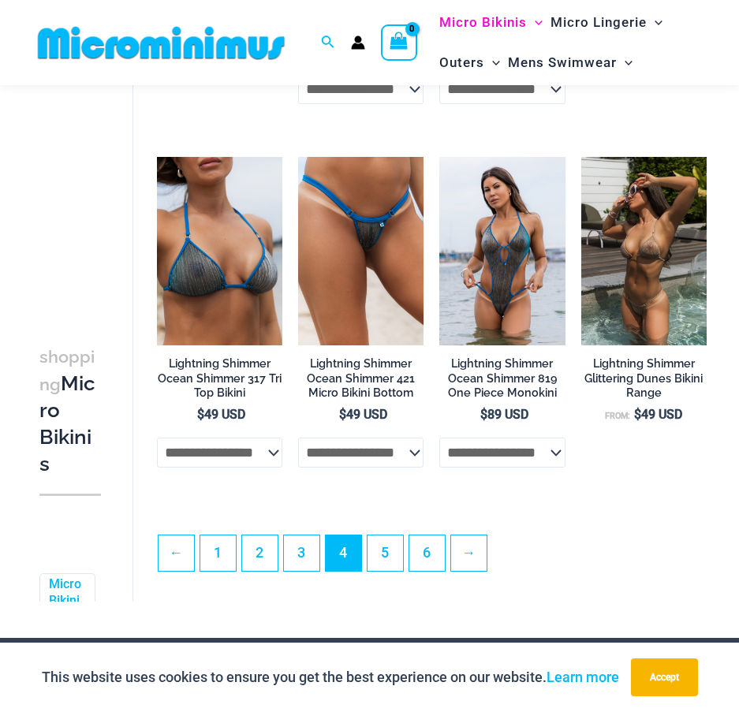
scroll to position [2676, 0]
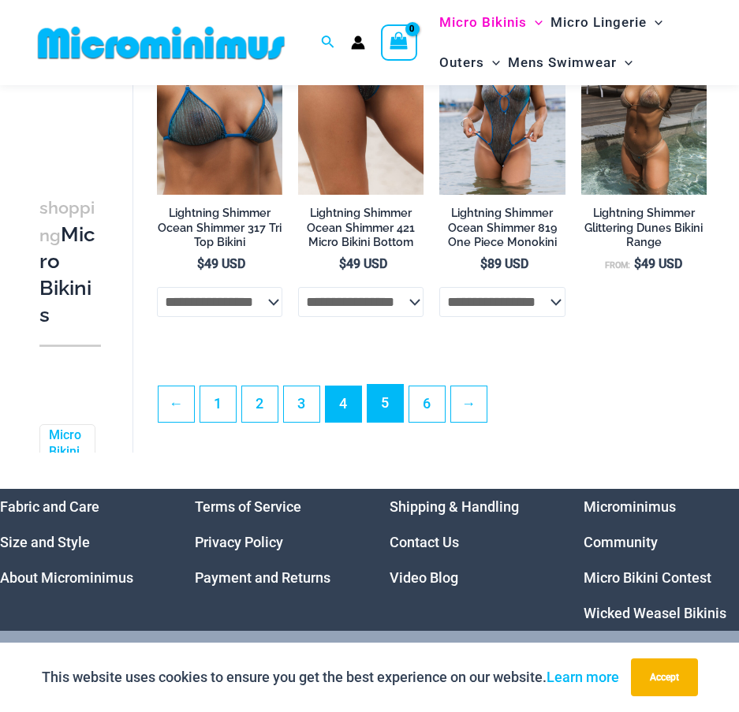
click at [390, 409] on link "5" at bounding box center [384, 403] width 35 height 37
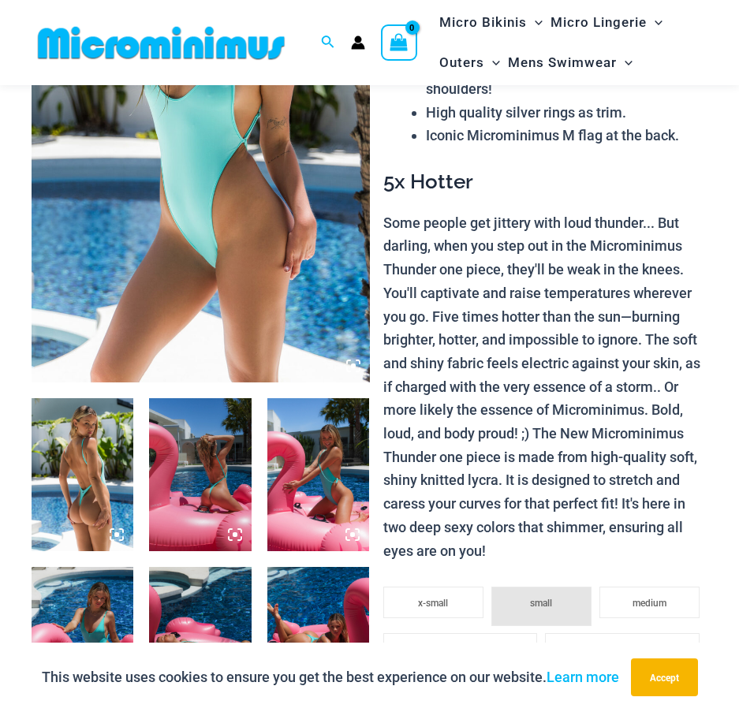
scroll to position [460, 0]
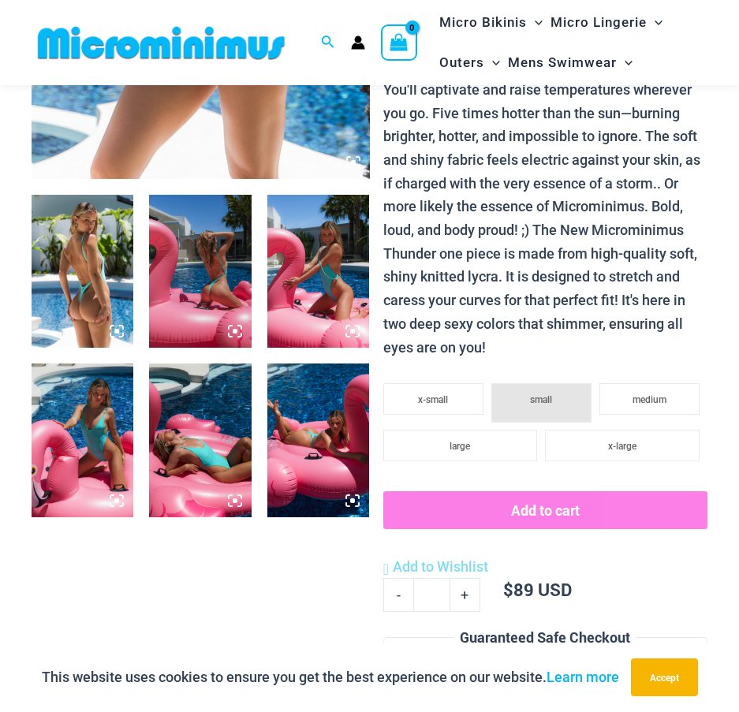
click at [224, 292] on img at bounding box center [200, 271] width 102 height 153
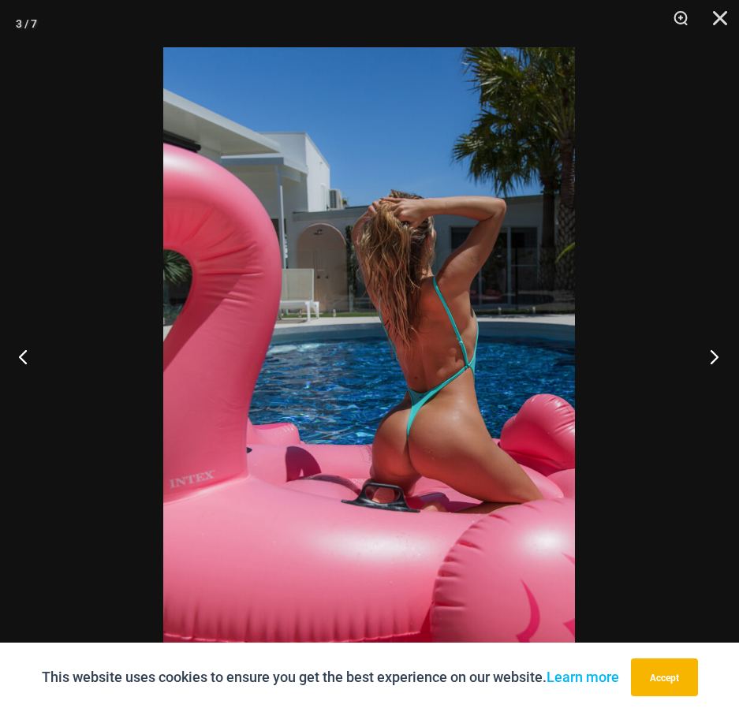
click at [700, 362] on button "Next" at bounding box center [709, 356] width 59 height 79
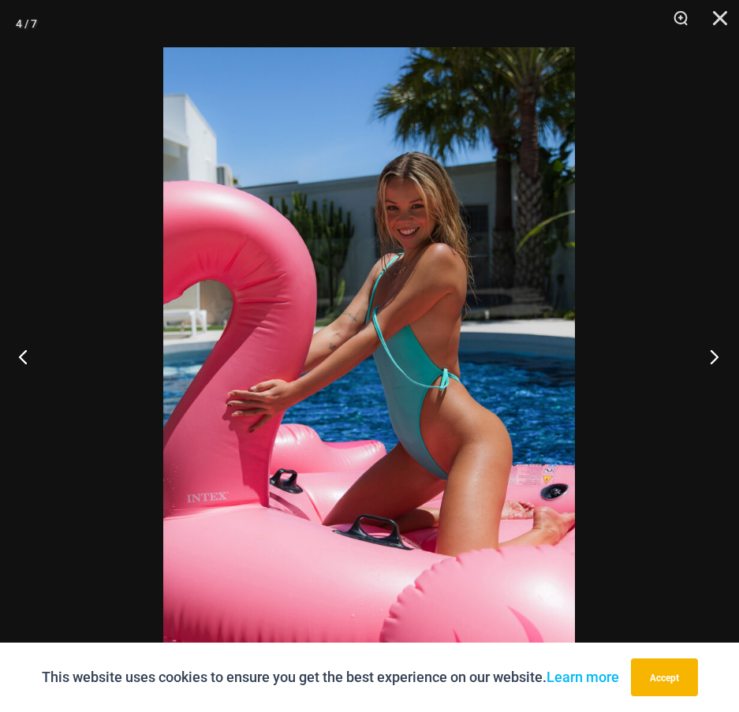
click at [700, 362] on button "Next" at bounding box center [709, 356] width 59 height 79
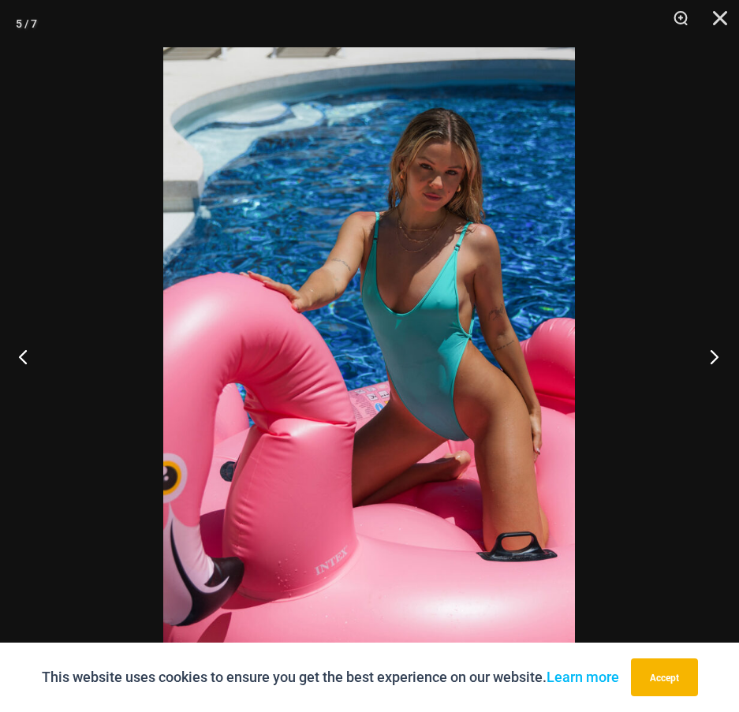
click at [699, 364] on button "Next" at bounding box center [709, 356] width 59 height 79
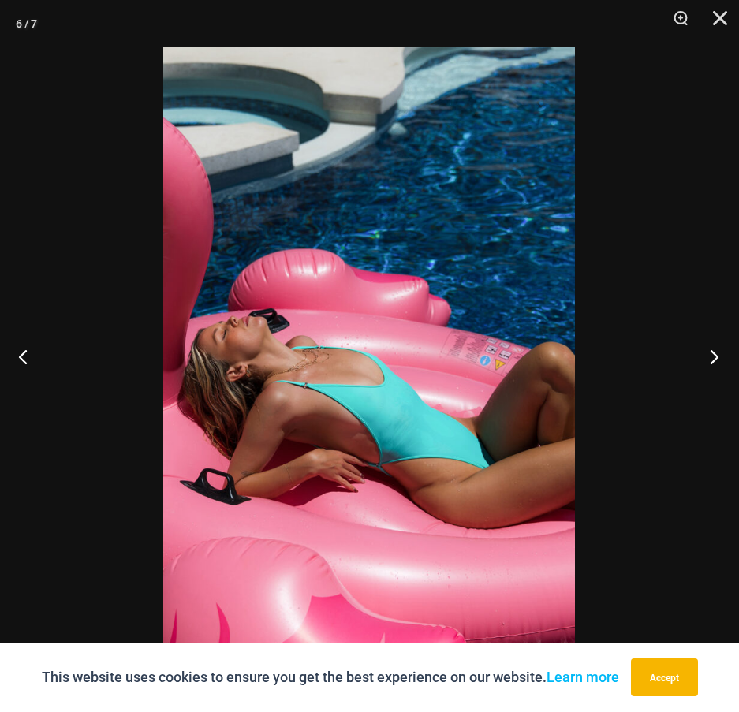
click at [699, 364] on button "Next" at bounding box center [709, 356] width 59 height 79
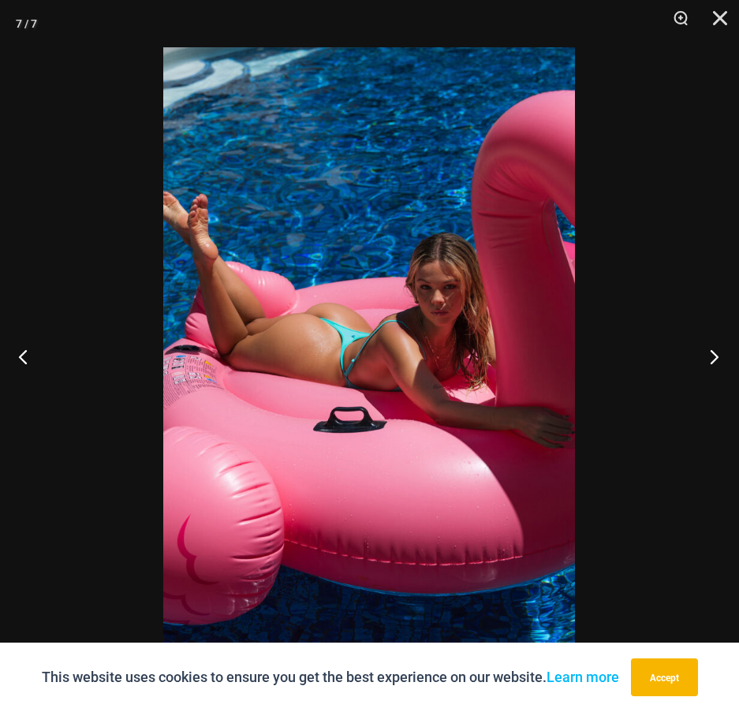
click at [699, 364] on button "Next" at bounding box center [709, 356] width 59 height 79
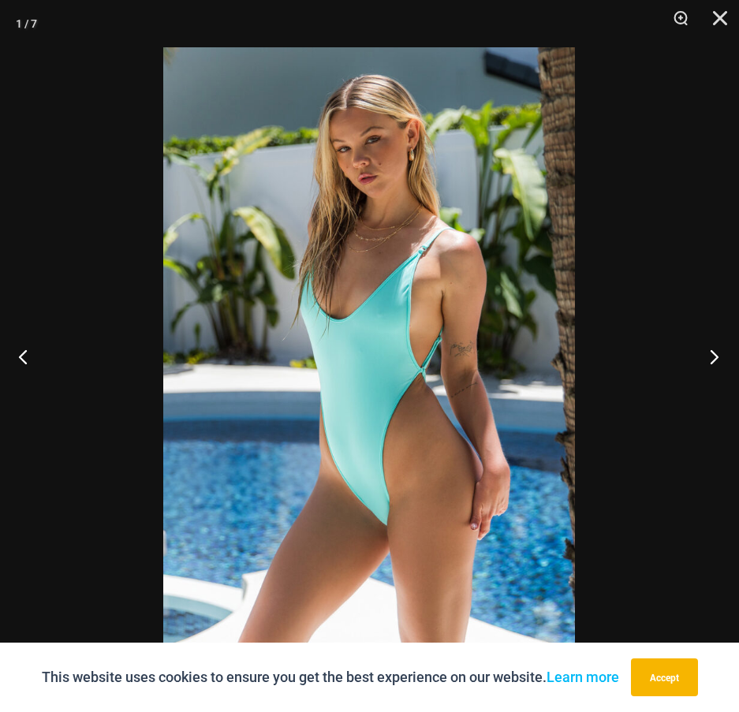
click at [699, 364] on button "Next" at bounding box center [709, 356] width 59 height 79
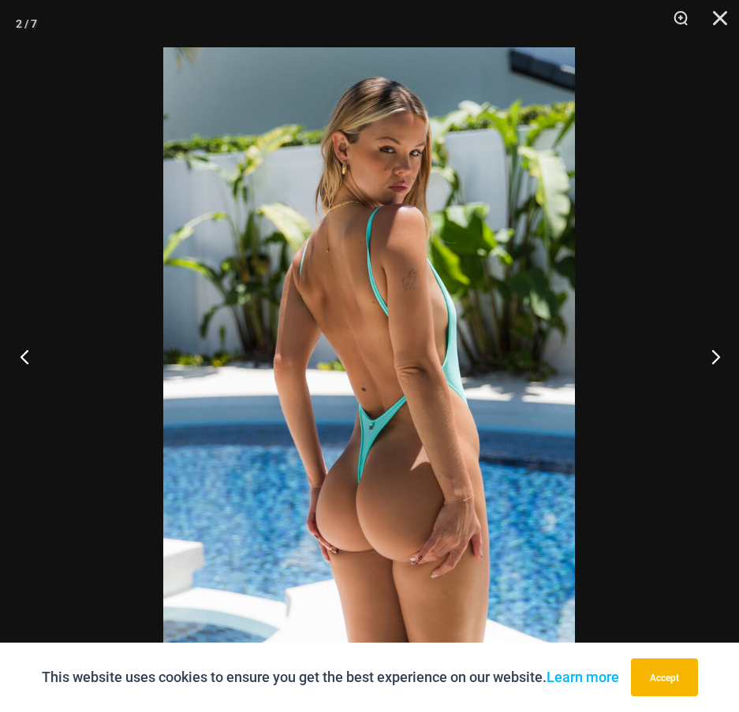
click at [38, 354] on button "Previous" at bounding box center [29, 356] width 59 height 79
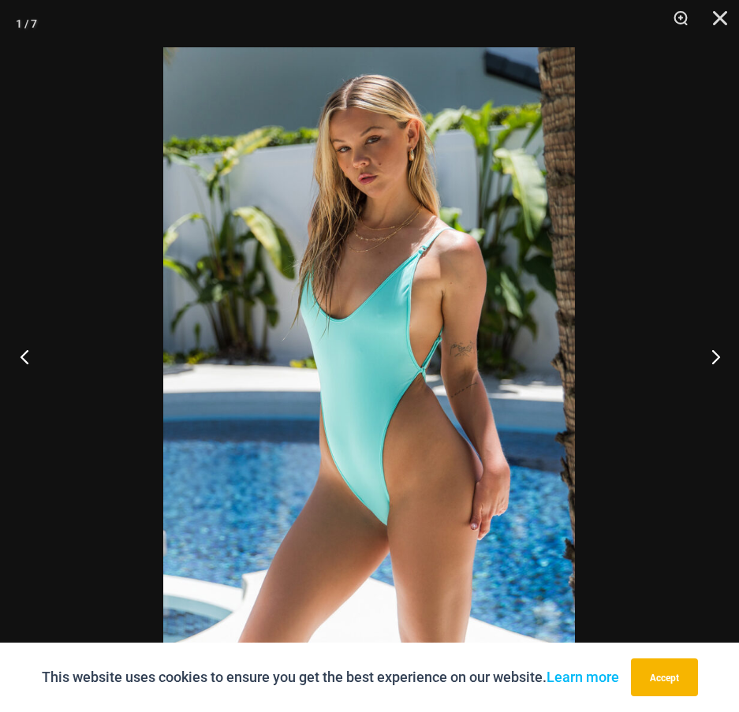
click at [38, 356] on button "Previous" at bounding box center [29, 356] width 59 height 79
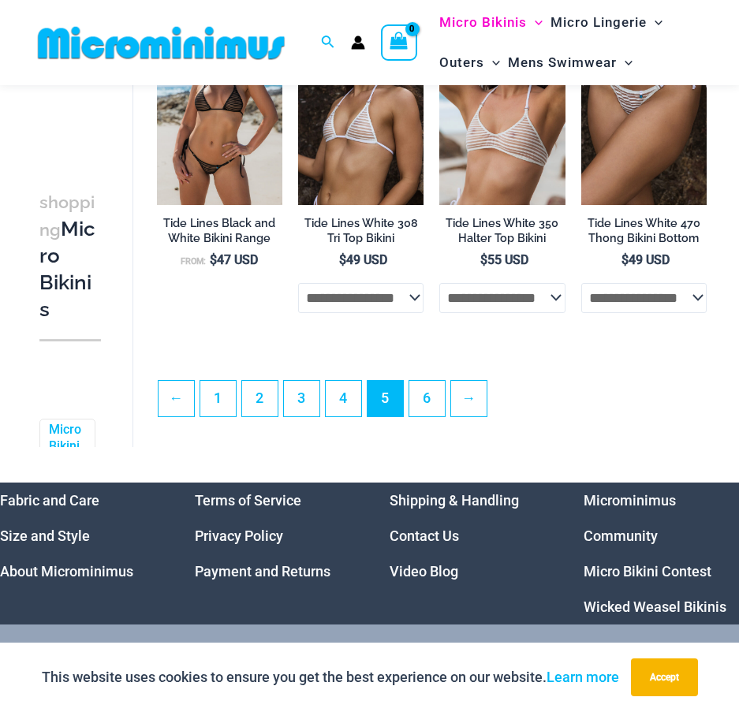
scroll to position [2673, 0]
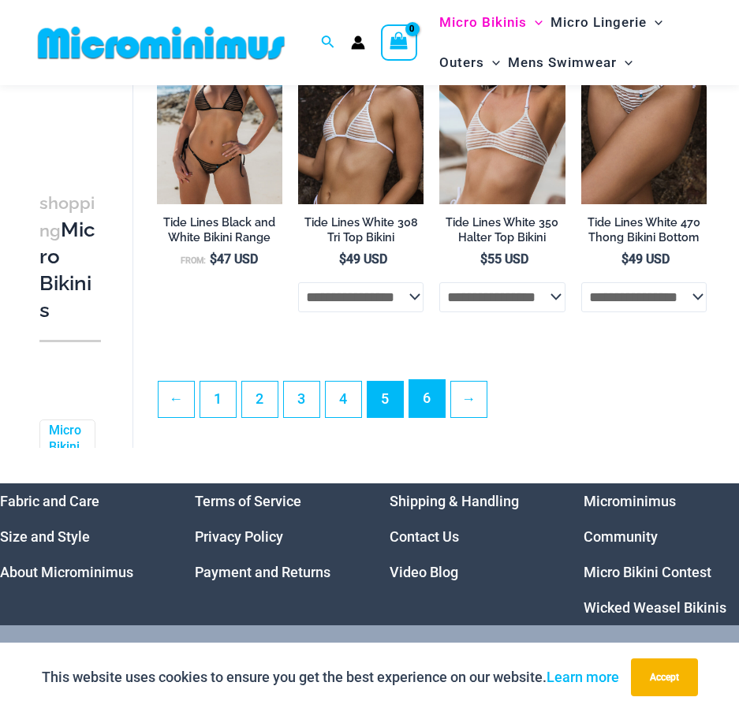
click at [433, 412] on link "6" at bounding box center [426, 398] width 35 height 37
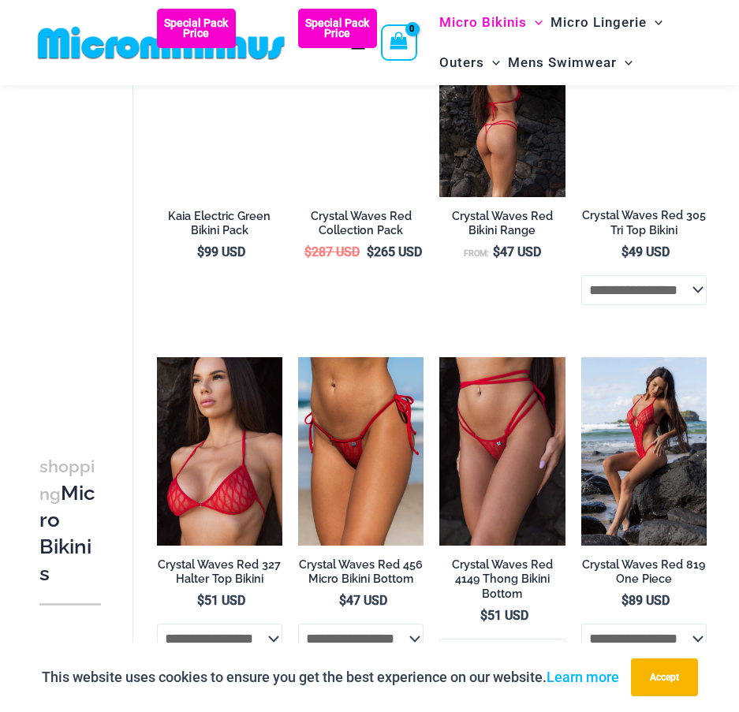
scroll to position [2600, 0]
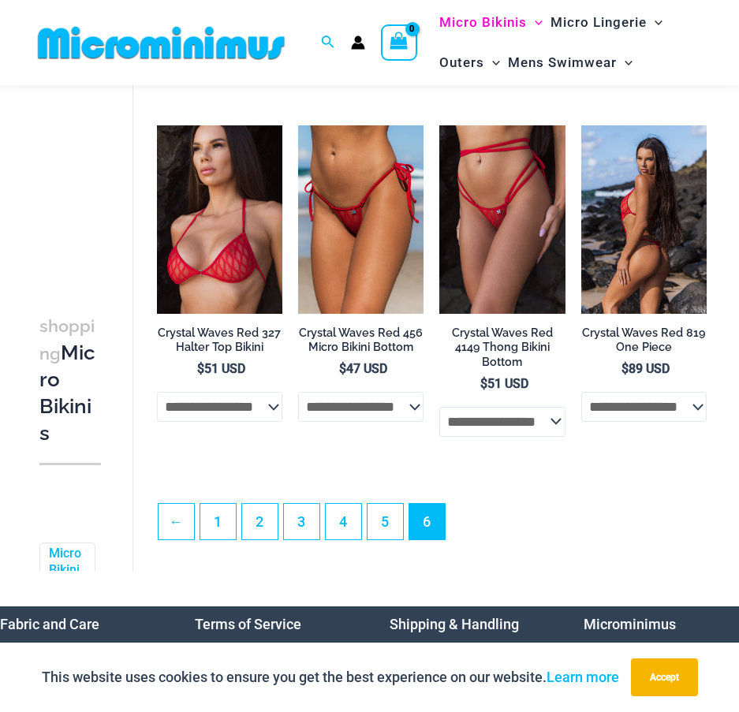
click at [643, 288] on img at bounding box center [643, 219] width 125 height 188
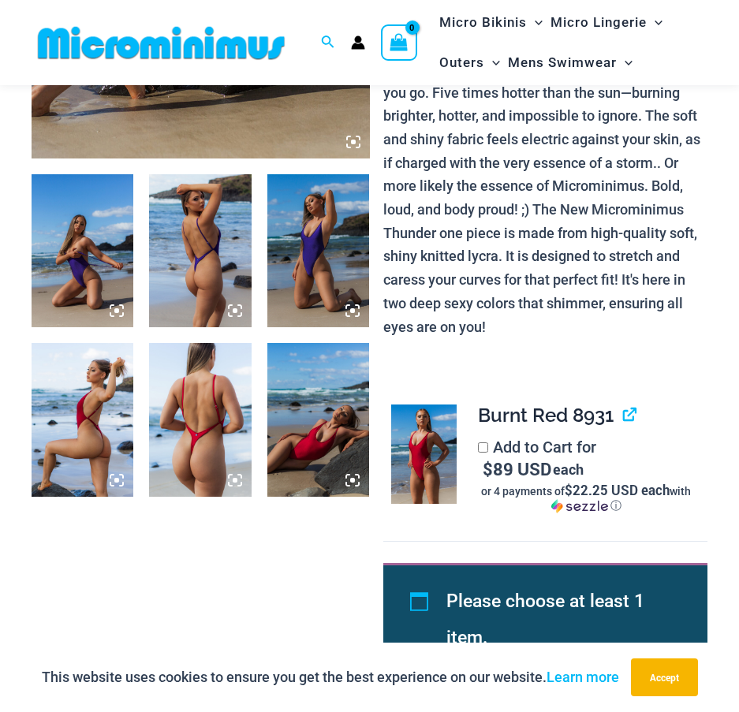
scroll to position [457, 0]
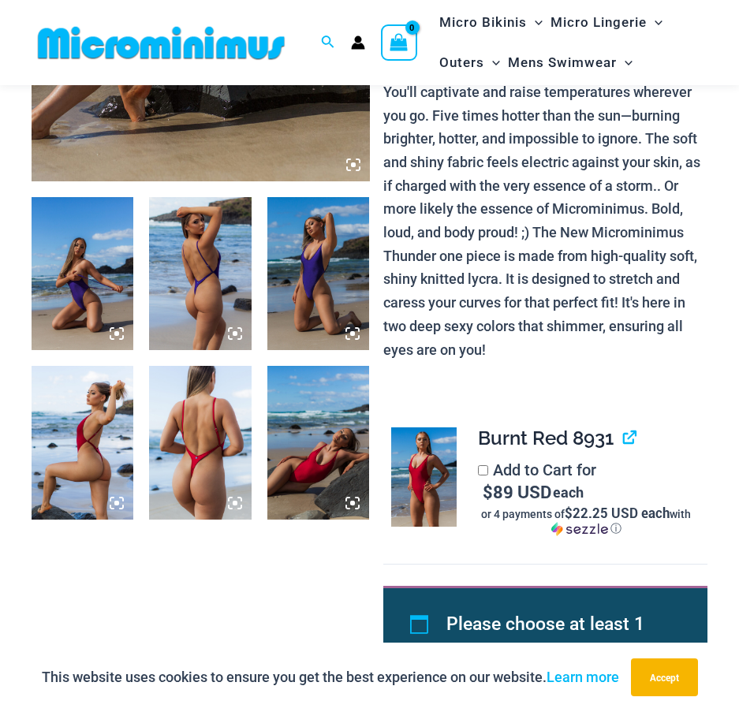
click at [206, 287] on img at bounding box center [200, 273] width 102 height 153
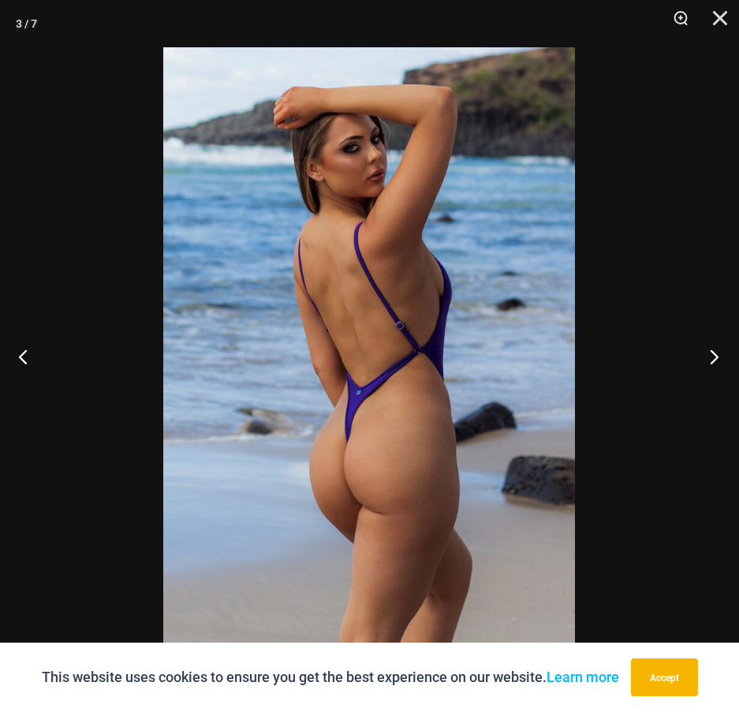
click at [714, 363] on button "Next" at bounding box center [709, 356] width 59 height 79
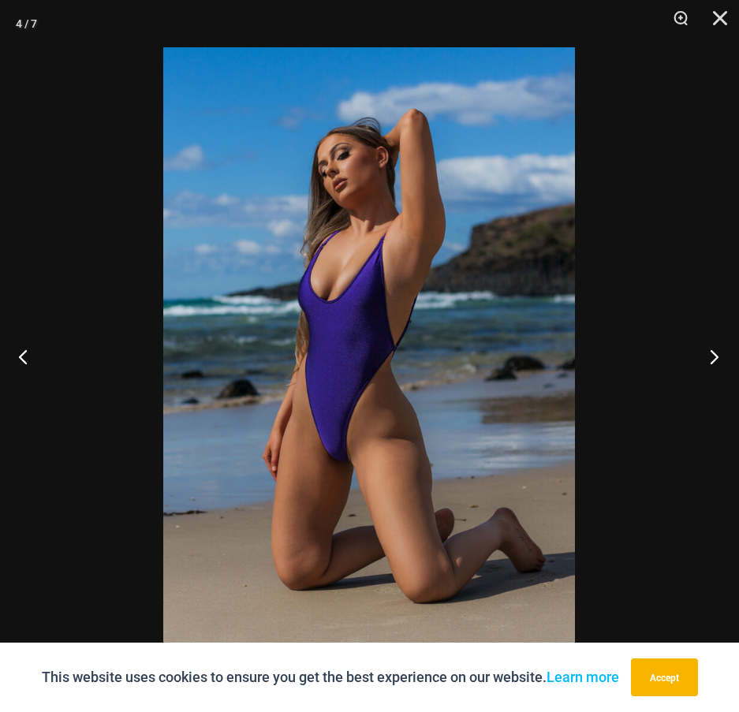
click at [714, 363] on button "Next" at bounding box center [709, 356] width 59 height 79
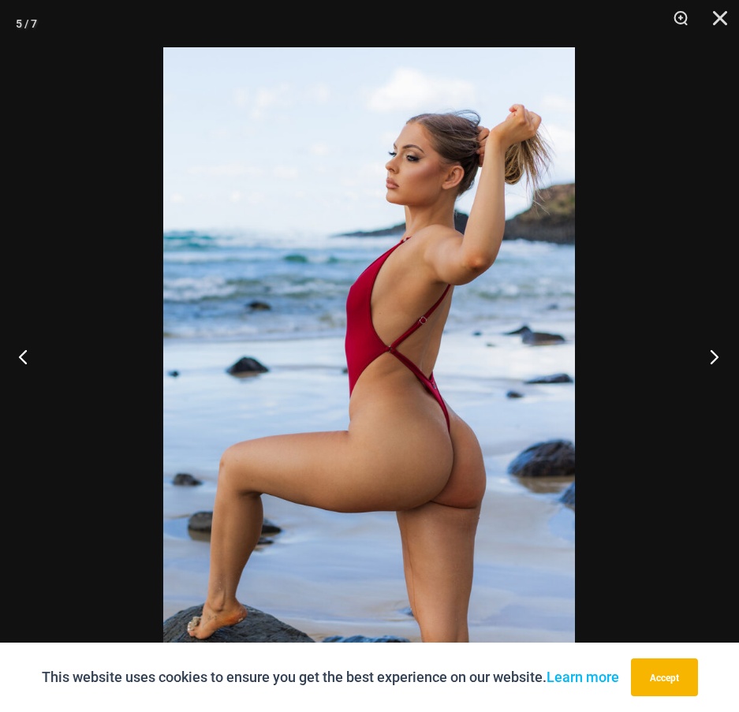
click at [714, 363] on button "Next" at bounding box center [709, 356] width 59 height 79
